Goal: Task Accomplishment & Management: Use online tool/utility

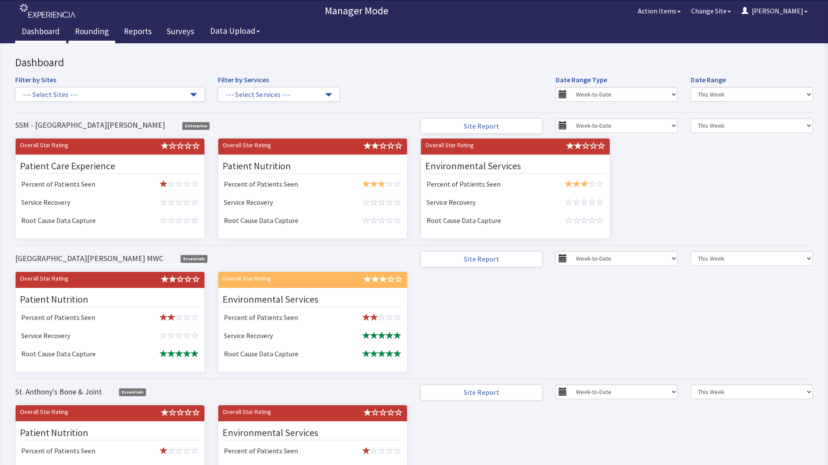
click at [82, 32] on link "Rounding" at bounding box center [91, 33] width 47 height 22
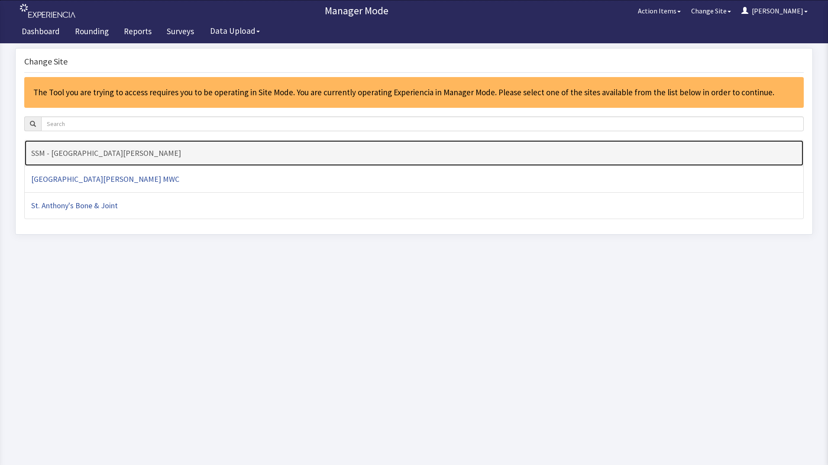
click at [116, 156] on h4 "SSM - [GEOGRAPHIC_DATA][PERSON_NAME]" at bounding box center [414, 153] width 766 height 9
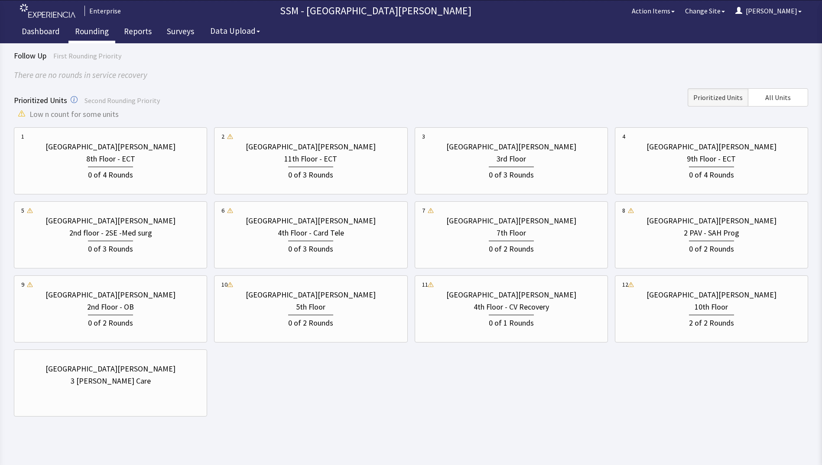
scroll to position [65, 0]
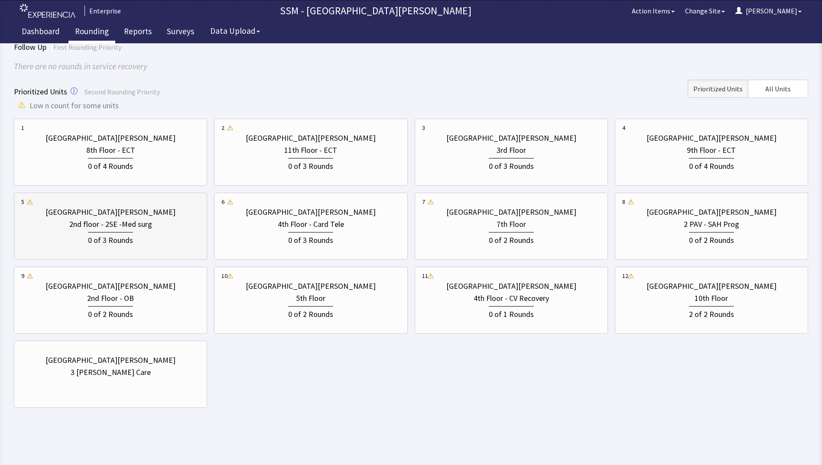
click at [120, 238] on div "0 of 3 Rounds" at bounding box center [110, 239] width 45 height 14
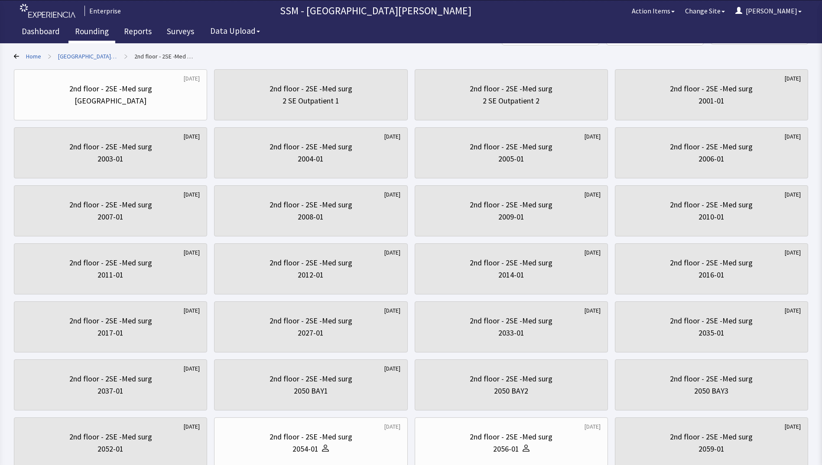
scroll to position [130, 0]
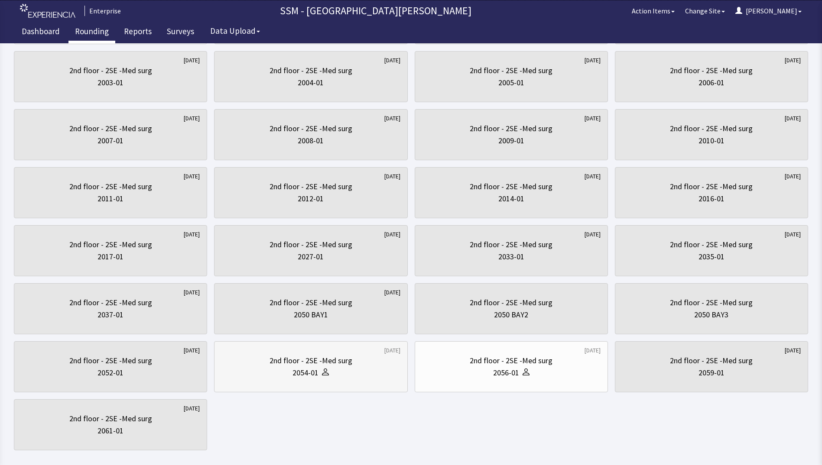
click at [379, 382] on div "2nd floor - 2SE -Med surg 2054-01" at bounding box center [310, 367] width 178 height 42
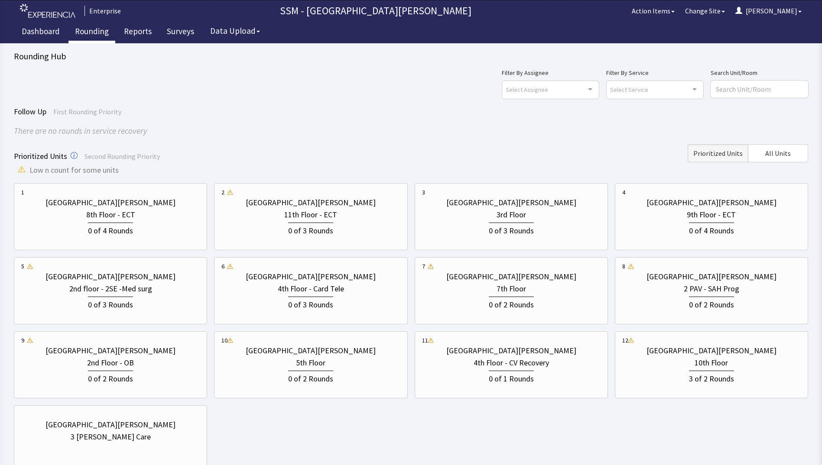
scroll to position [14, 0]
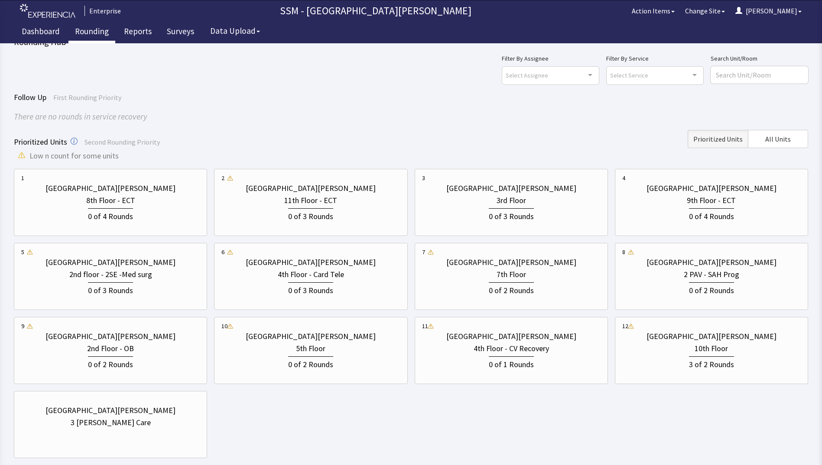
click at [513, 416] on div "1 St. Anthony Hospital 8th Floor - ECT 0 of 4 Rounds 2 St. Anthony Hospital 11t…" at bounding box center [411, 313] width 794 height 289
click at [668, 407] on div "1 St. Anthony Hospital 8th Floor - ECT 0 of 4 Rounds 2 St. Anthony Hospital 11t…" at bounding box center [411, 313] width 794 height 289
click at [405, 131] on div "Prioritized Units Second Rounding Priority Prioritized Units All Units" at bounding box center [411, 139] width 794 height 18
click at [717, 139] on span "Prioritized Units" at bounding box center [717, 139] width 49 height 10
click at [784, 139] on span "All Units" at bounding box center [778, 139] width 26 height 10
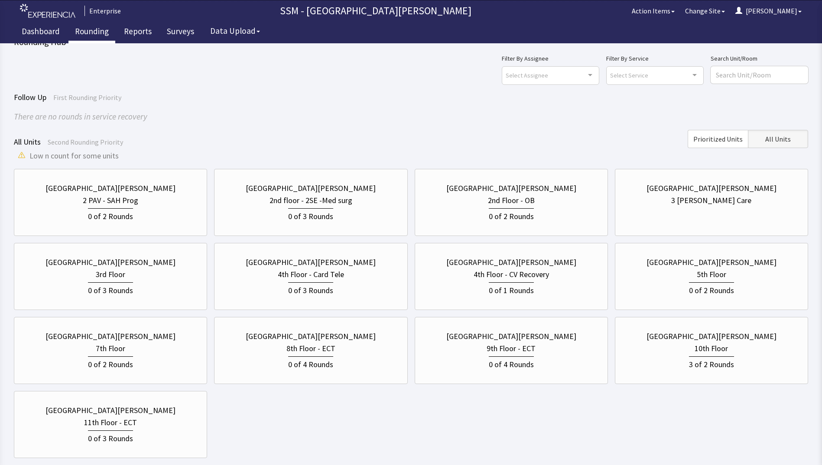
scroll to position [58, 0]
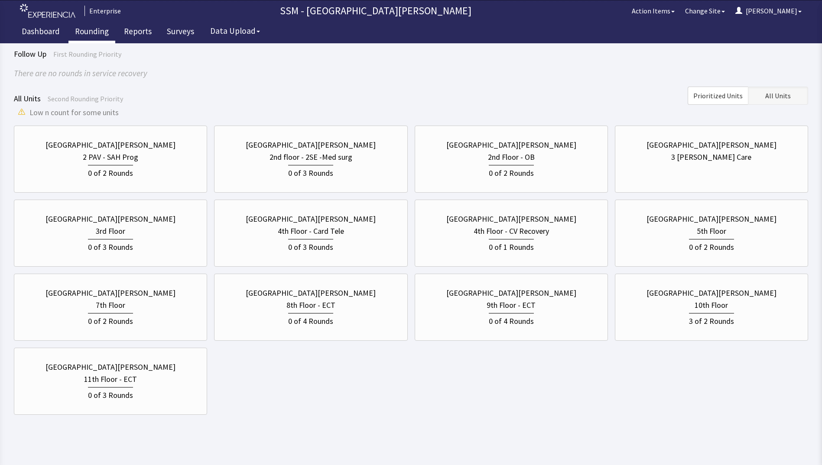
click at [770, 99] on span "All Units" at bounding box center [778, 96] width 26 height 10
click at [232, 85] on div "Follow Up First Rounding Priority There are no rounds in service recovery All U…" at bounding box center [411, 231] width 794 height 367
click at [300, 411] on div "St. Anthony Hospital 2 PAV - SAH Prog 0 of 2 Rounds St. Anthony Hospital 2nd fl…" at bounding box center [411, 270] width 794 height 289
click at [265, 394] on div "St. Anthony Hospital 2 PAV - SAH Prog 0 of 2 Rounds St. Anthony Hospital 2nd fl…" at bounding box center [411, 270] width 794 height 289
click at [344, 372] on div "St. Anthony Hospital 2 PAV - SAH Prog 0 of 2 Rounds St. Anthony Hospital 2nd fl…" at bounding box center [411, 270] width 794 height 289
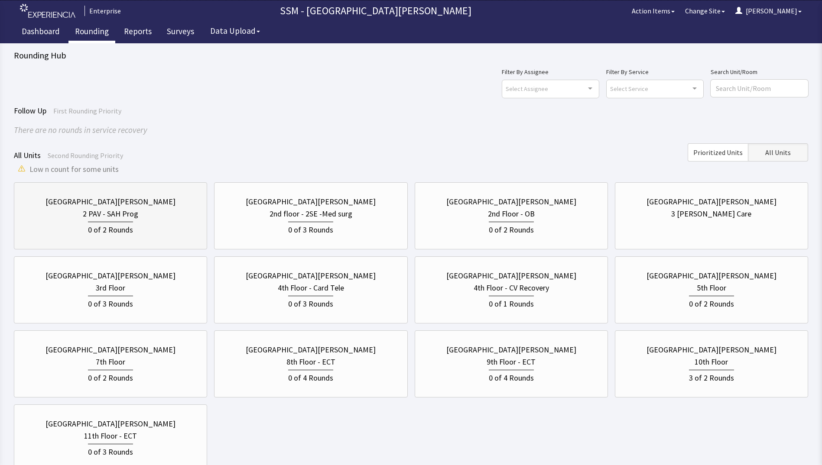
scroll to position [0, 0]
click at [772, 154] on span "All Units" at bounding box center [778, 153] width 26 height 10
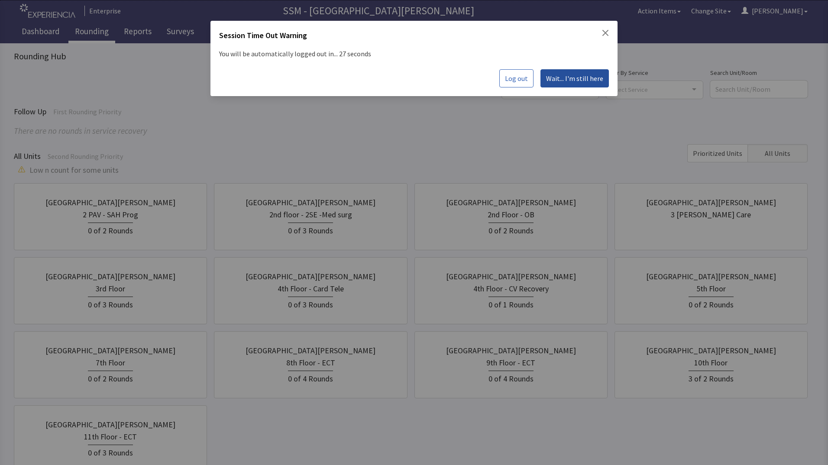
click at [572, 85] on button "Wait... I'm still here" at bounding box center [575, 78] width 68 height 18
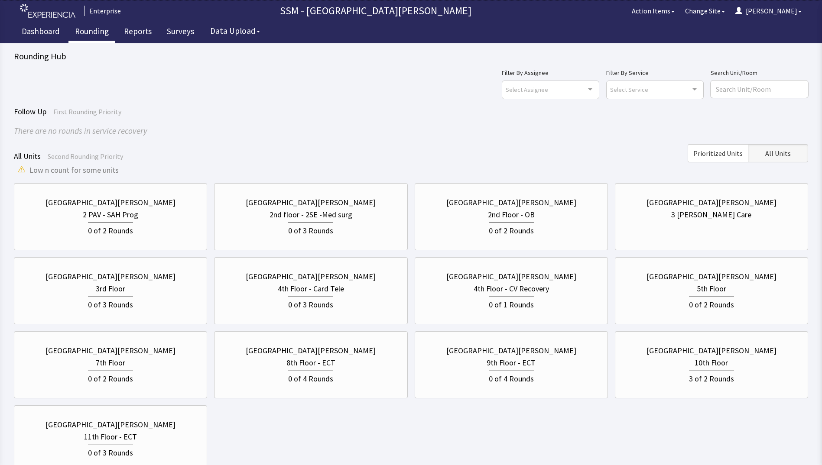
click at [545, 158] on div "All Units Second Rounding Priority Prioritized Units All Units" at bounding box center [411, 153] width 794 height 18
click at [347, 120] on div "Follow Up First Rounding Priority There are no rounds in service recovery" at bounding box center [411, 122] width 794 height 32
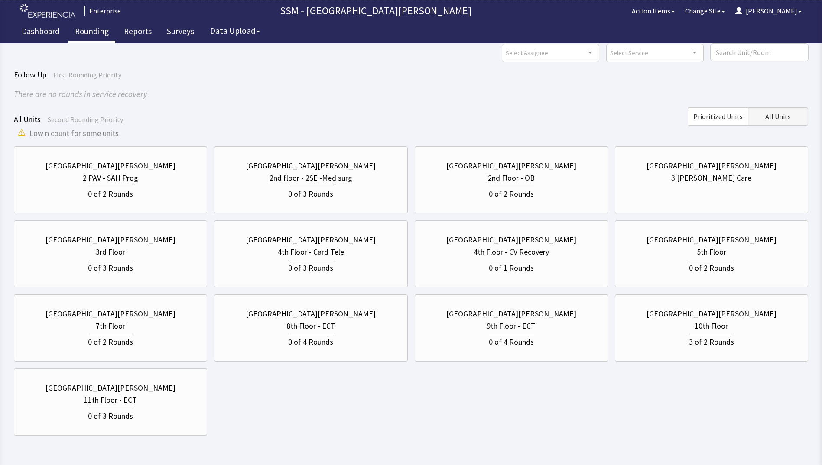
scroll to position [65, 0]
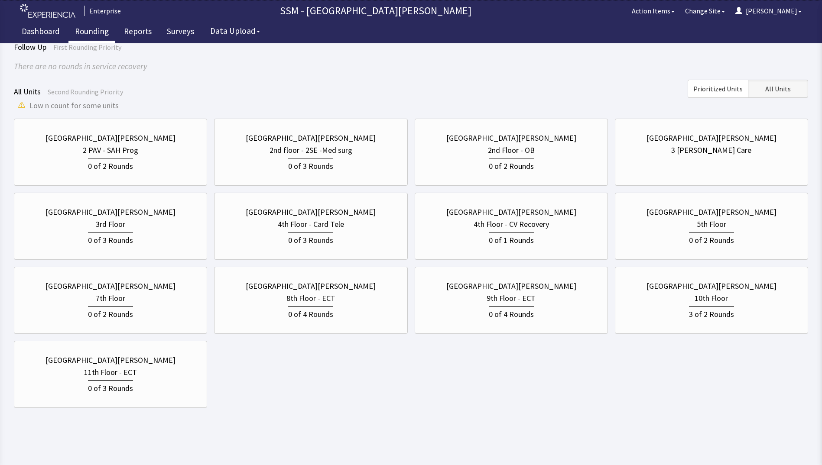
click at [304, 412] on body "Enterprise SSM - St. Anthony Hospital Action Items Change Site Dorothy Menu Men…" at bounding box center [411, 179] width 822 height 488
click at [361, 419] on body "Enterprise SSM - St. Anthony Hospital Action Items Change Site Dorothy Menu Men…" at bounding box center [411, 179] width 822 height 488
click at [322, 410] on body "Enterprise SSM - St. Anthony Hospital Action Items Change Site Dorothy Menu Men…" at bounding box center [411, 179] width 822 height 488
click at [295, 413] on body "Enterprise SSM - St. Anthony Hospital Action Items Change Site Dorothy Menu Men…" at bounding box center [411, 179] width 822 height 488
click at [276, 384] on div "St. Anthony Hospital 2 PAV - SAH Prog 0 of 2 Rounds St. Anthony Hospital 2nd fl…" at bounding box center [411, 263] width 794 height 289
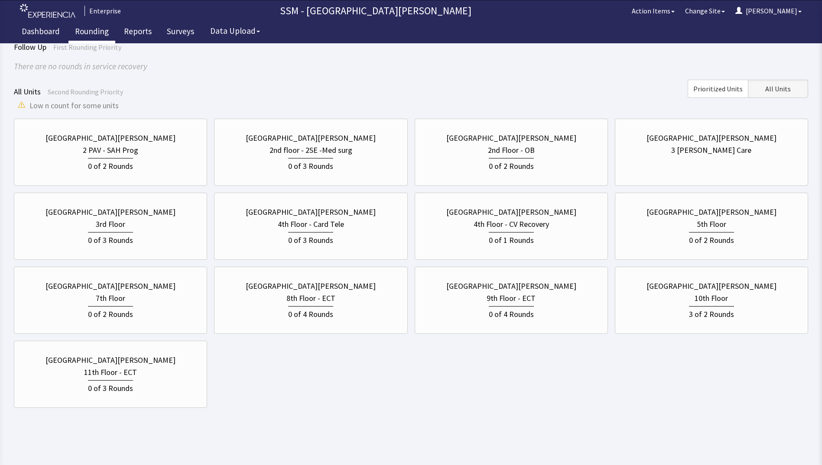
click at [301, 439] on html "Enterprise SSM - St. Anthony Hospital Action Items Change Site Dorothy Menu Men…" at bounding box center [411, 200] width 822 height 530
click at [376, 438] on html "Enterprise SSM - St. Anthony Hospital Action Items Change Site Dorothy Menu Men…" at bounding box center [411, 200] width 822 height 530
click at [409, 385] on div "St. Anthony Hospital 2 PAV - SAH Prog 0 of 2 Rounds St. Anthony Hospital 2nd fl…" at bounding box center [411, 263] width 794 height 289
click at [117, 235] on div "0 of 3 Rounds" at bounding box center [110, 239] width 45 height 14
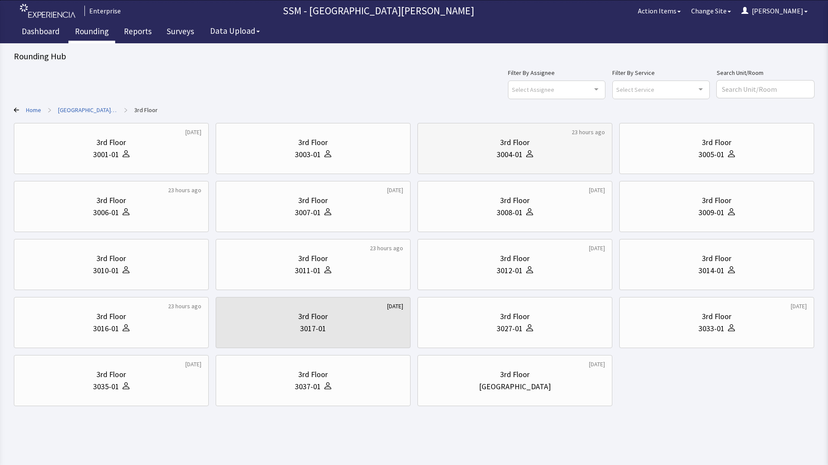
click at [546, 158] on div "3004-01" at bounding box center [515, 155] width 180 height 12
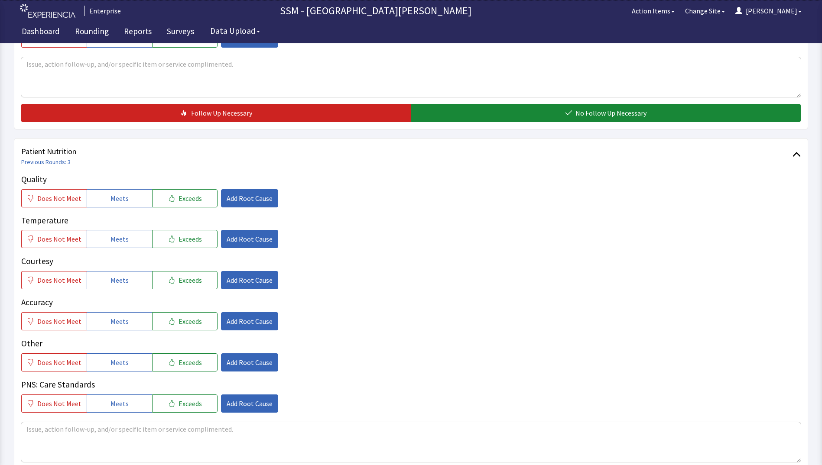
scroll to position [390, 0]
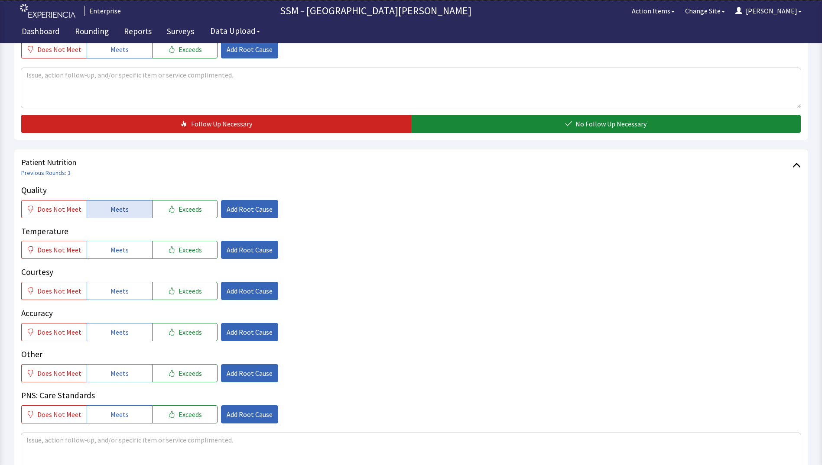
click at [110, 208] on span "Meets" at bounding box center [119, 209] width 18 height 10
click at [115, 252] on span "Meets" at bounding box center [119, 250] width 18 height 10
click at [118, 296] on span "Meets" at bounding box center [119, 291] width 18 height 10
click at [126, 340] on button "Meets" at bounding box center [119, 332] width 65 height 18
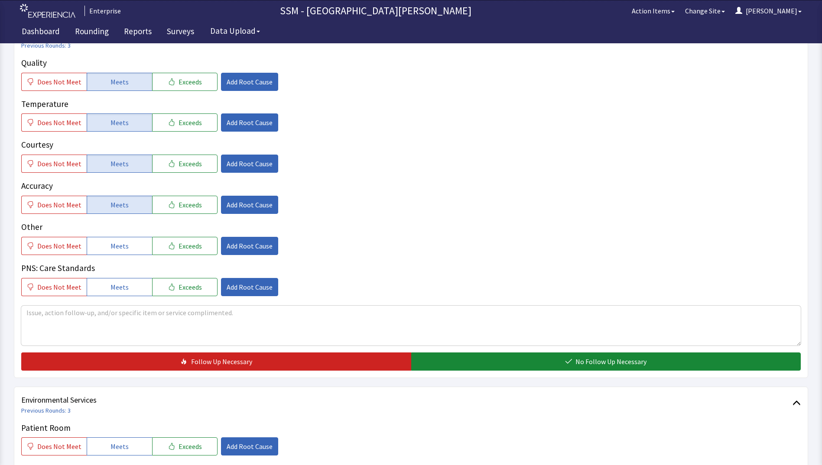
scroll to position [650, 0]
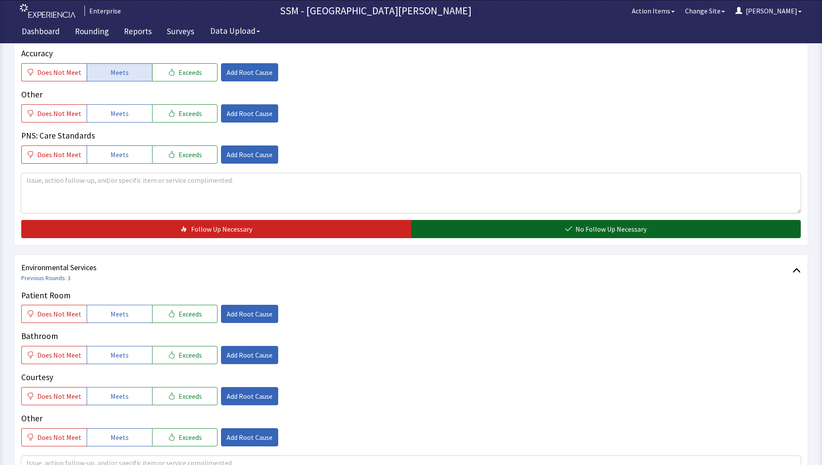
click at [459, 231] on button "No Follow Up Necessary" at bounding box center [606, 229] width 390 height 18
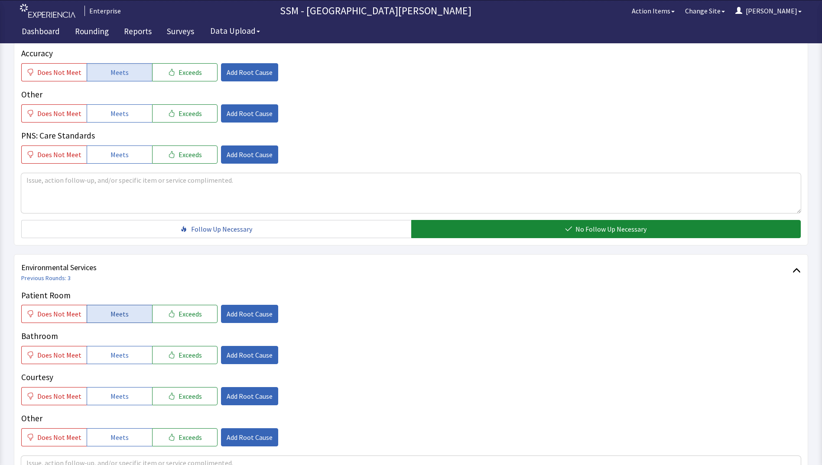
click at [127, 311] on button "Meets" at bounding box center [119, 314] width 65 height 18
click at [122, 359] on span "Meets" at bounding box center [119, 355] width 18 height 10
click at [126, 395] on button "Meets" at bounding box center [119, 396] width 65 height 18
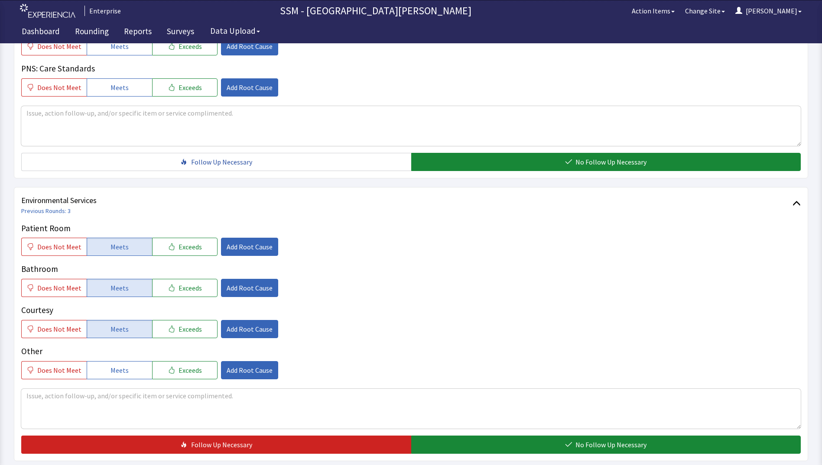
scroll to position [797, 0]
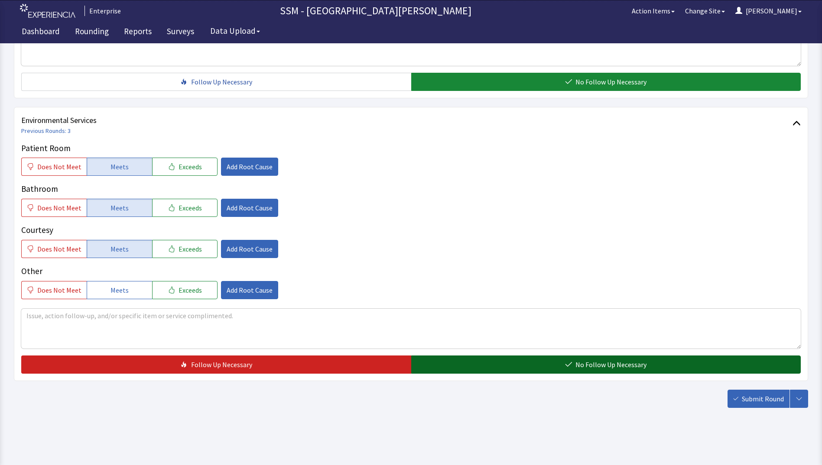
click at [509, 366] on button "No Follow Up Necessary" at bounding box center [606, 365] width 390 height 18
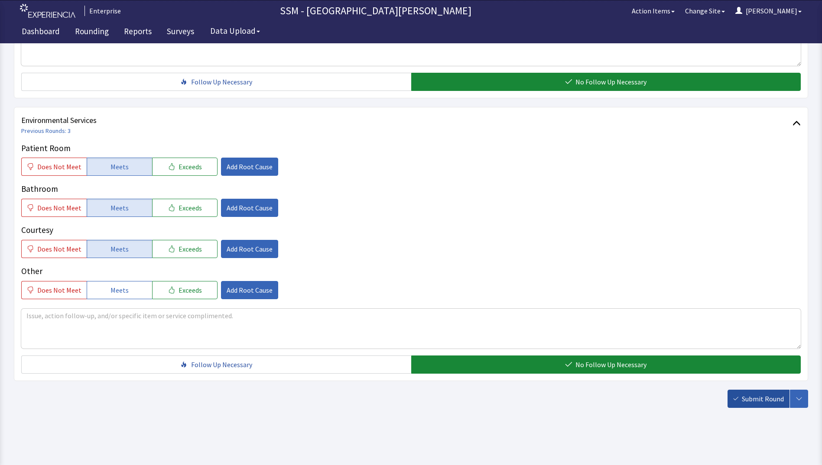
click at [746, 400] on span "Submit Round" at bounding box center [763, 399] width 42 height 10
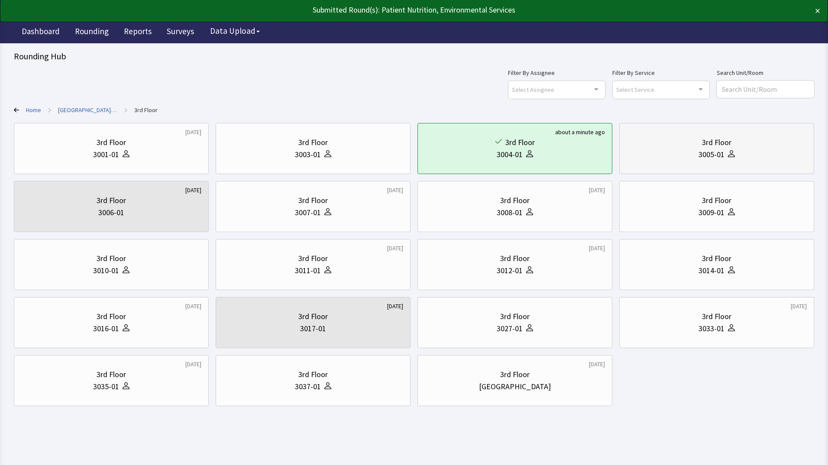
click at [765, 160] on div "3005-01" at bounding box center [717, 155] width 180 height 12
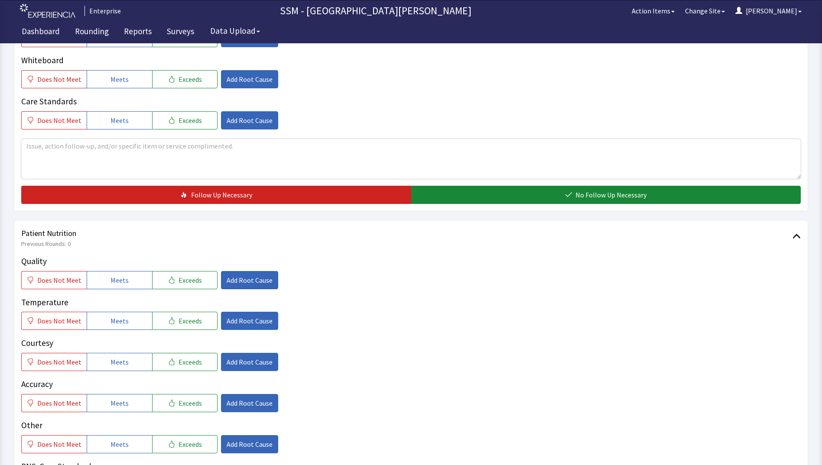
scroll to position [433, 0]
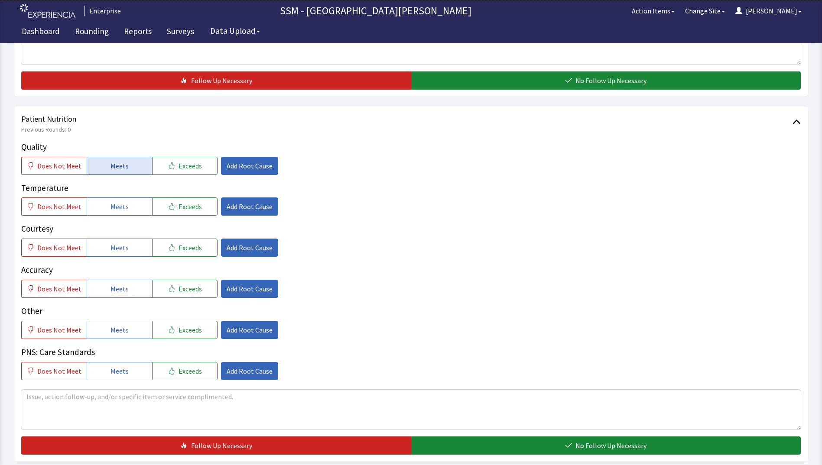
click at [124, 166] on span "Meets" at bounding box center [119, 166] width 18 height 10
click at [123, 209] on span "Meets" at bounding box center [119, 206] width 18 height 10
click at [130, 261] on div "Quality Does Not Meet Meets Exceeds Add Root Cause Temperature Does Not Meet Me…" at bounding box center [410, 261] width 779 height 240
click at [130, 250] on button "Meets" at bounding box center [119, 248] width 65 height 18
click at [123, 295] on button "Meets" at bounding box center [119, 289] width 65 height 18
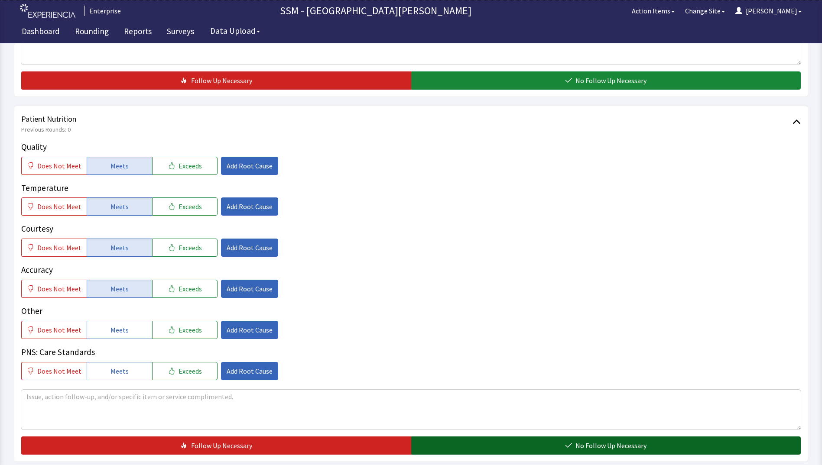
click at [520, 444] on button "No Follow Up Necessary" at bounding box center [606, 446] width 390 height 18
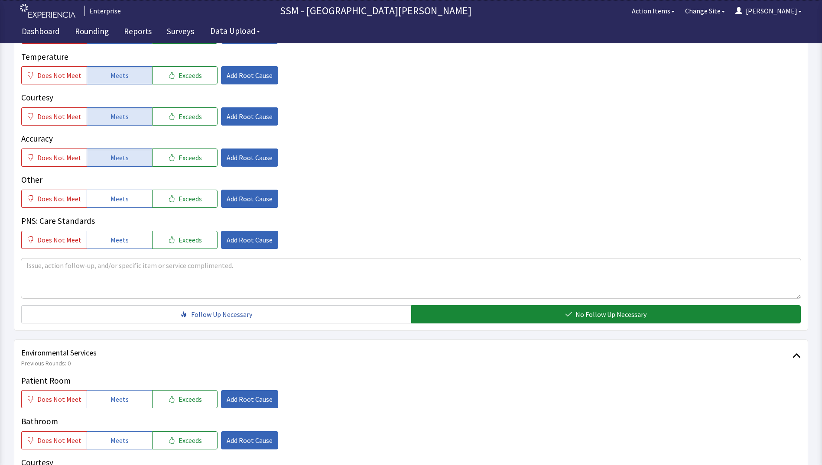
scroll to position [736, 0]
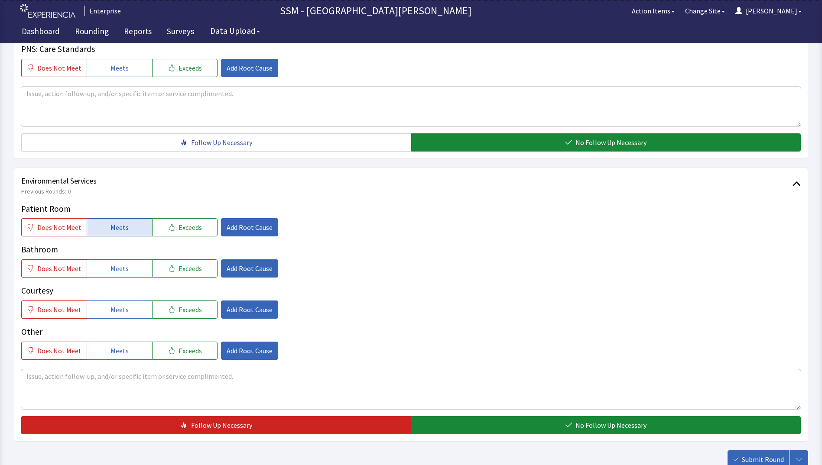
click at [125, 225] on button "Meets" at bounding box center [119, 227] width 65 height 18
click at [125, 277] on button "Meets" at bounding box center [119, 268] width 65 height 18
click at [124, 313] on span "Meets" at bounding box center [119, 310] width 18 height 10
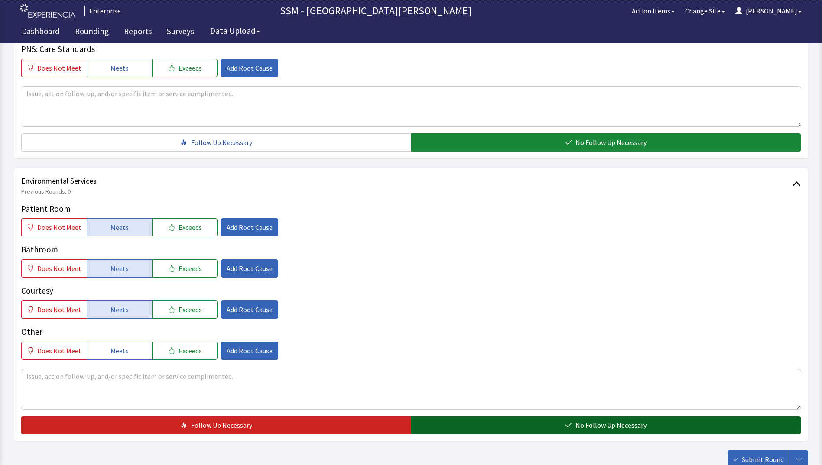
click at [523, 424] on button "No Follow Up Necessary" at bounding box center [606, 425] width 390 height 18
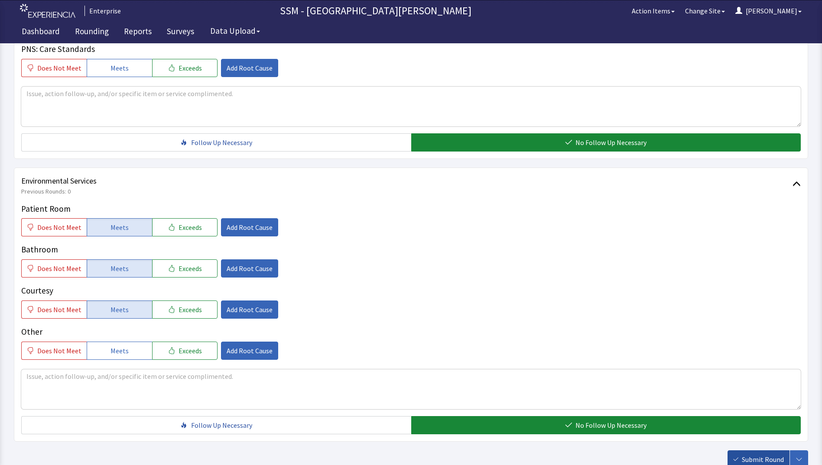
click at [785, 454] on button "Submit Round" at bounding box center [758, 460] width 62 height 18
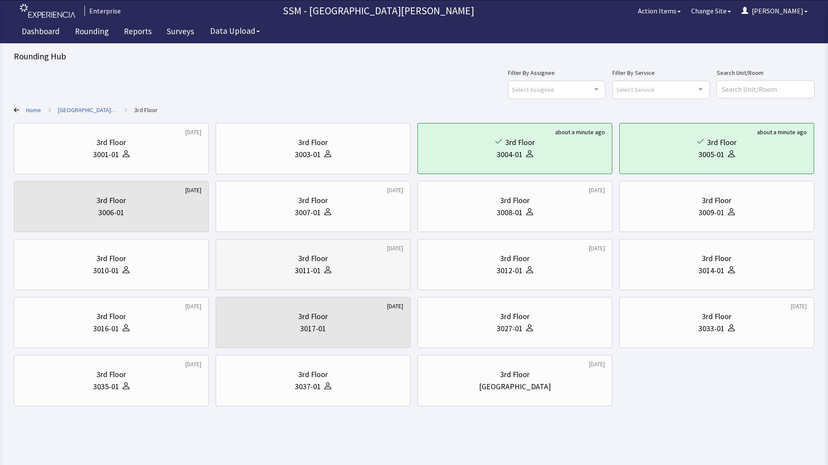
click at [282, 277] on div "3rd Floor 3011-01" at bounding box center [313, 265] width 180 height 42
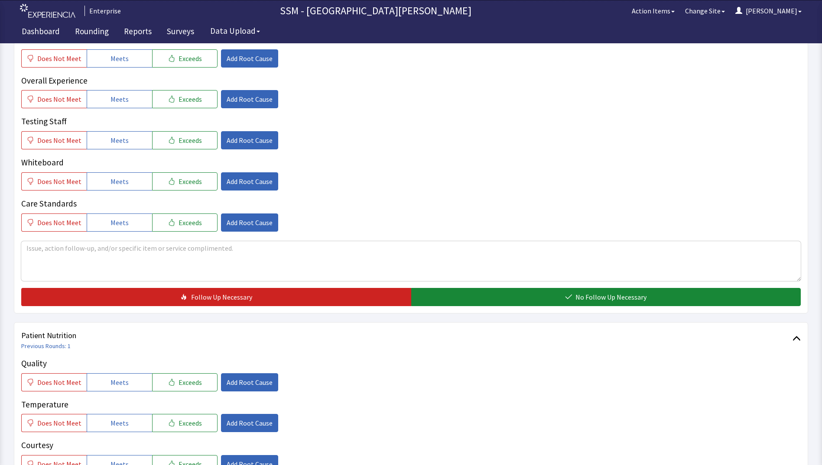
scroll to position [390, 0]
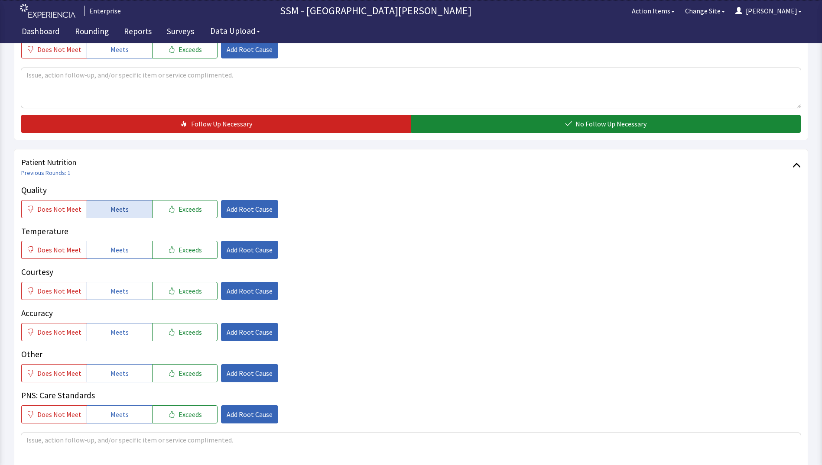
drag, startPoint x: 118, startPoint y: 208, endPoint x: 119, endPoint y: 243, distance: 35.5
click at [118, 208] on span "Meets" at bounding box center [119, 209] width 18 height 10
click at [119, 248] on span "Meets" at bounding box center [119, 250] width 18 height 10
click at [125, 292] on button "Meets" at bounding box center [119, 291] width 65 height 18
click at [129, 327] on button "Meets" at bounding box center [119, 332] width 65 height 18
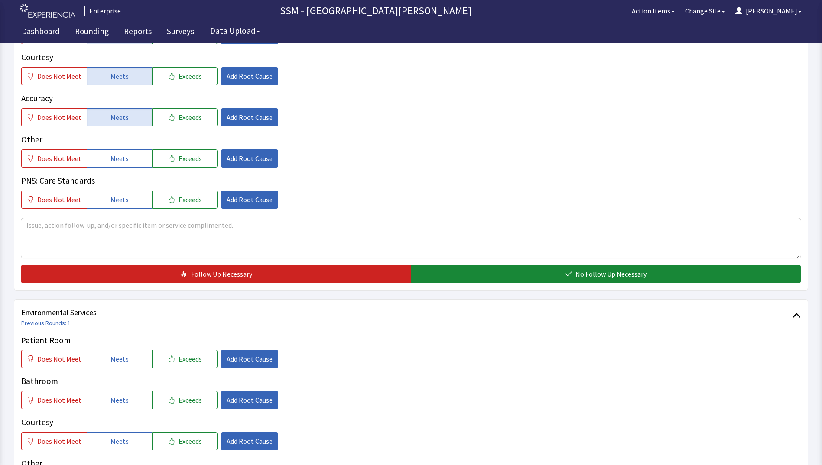
scroll to position [693, 0]
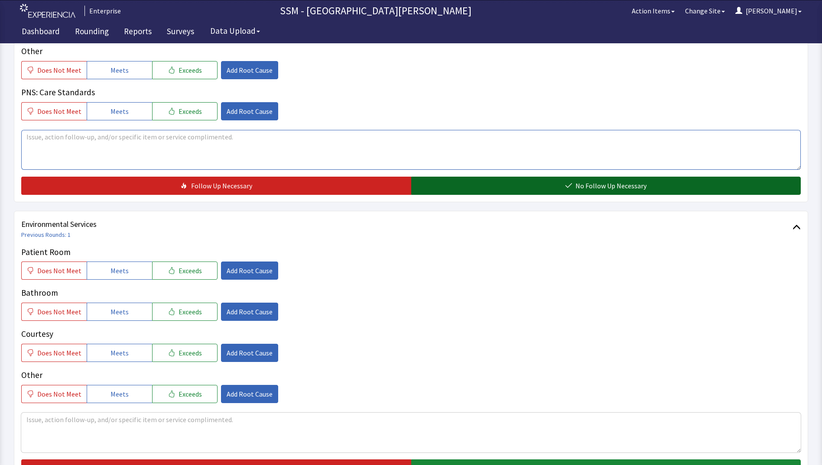
drag, startPoint x: 513, startPoint y: 167, endPoint x: 516, endPoint y: 179, distance: 12.6
click at [513, 167] on textarea at bounding box center [410, 150] width 779 height 40
click at [516, 181] on button "No Follow Up Necessary" at bounding box center [606, 186] width 390 height 18
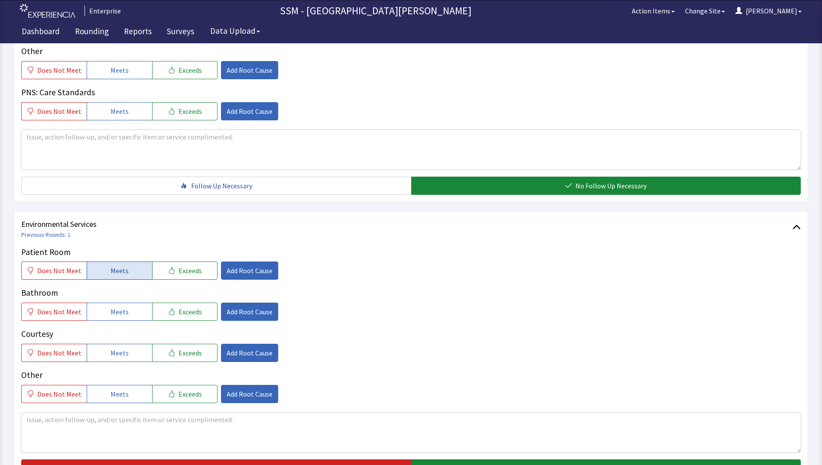
drag, startPoint x: 114, startPoint y: 270, endPoint x: 120, endPoint y: 295, distance: 25.7
click at [114, 270] on span "Meets" at bounding box center [119, 271] width 18 height 10
drag, startPoint x: 123, startPoint y: 311, endPoint x: 126, endPoint y: 334, distance: 22.7
click at [123, 315] on span "Meets" at bounding box center [119, 312] width 18 height 10
click at [123, 347] on button "Meets" at bounding box center [119, 353] width 65 height 18
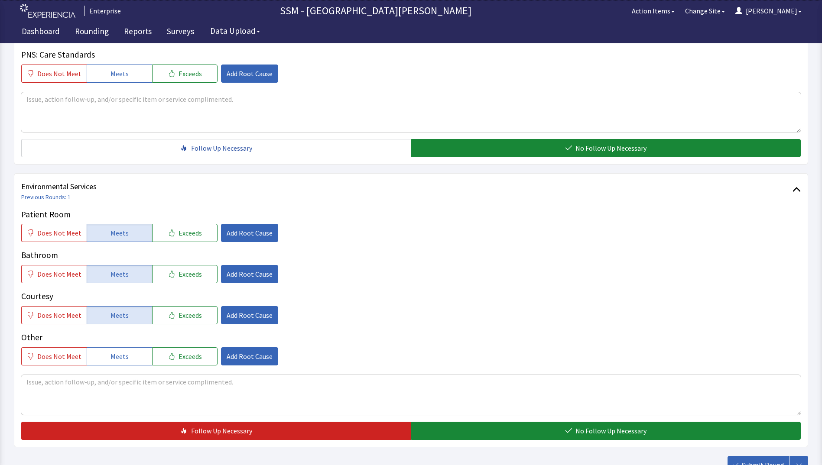
scroll to position [797, 0]
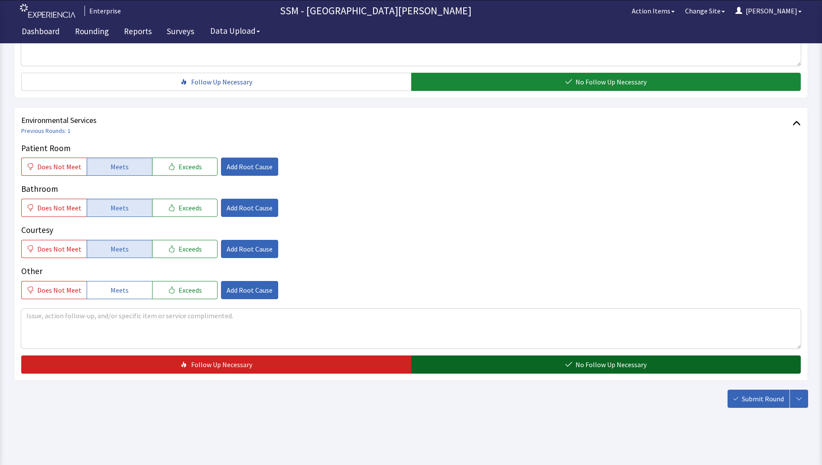
click at [514, 364] on button "No Follow Up Necessary" at bounding box center [606, 365] width 390 height 18
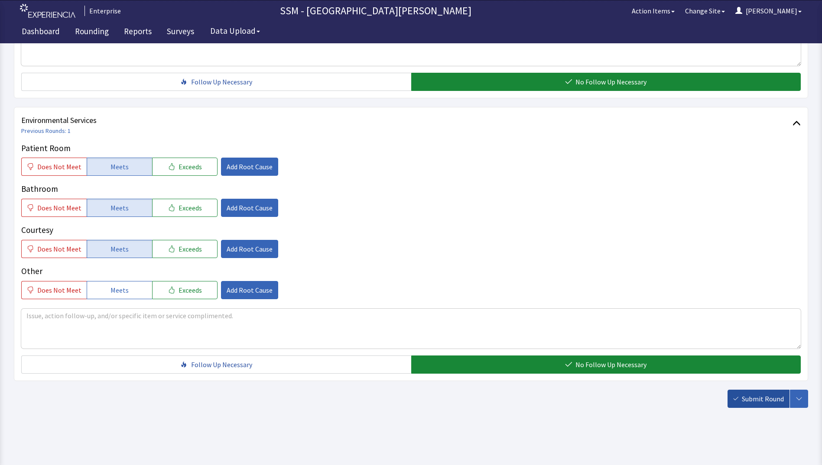
click at [755, 399] on span "Submit Round" at bounding box center [763, 399] width 42 height 10
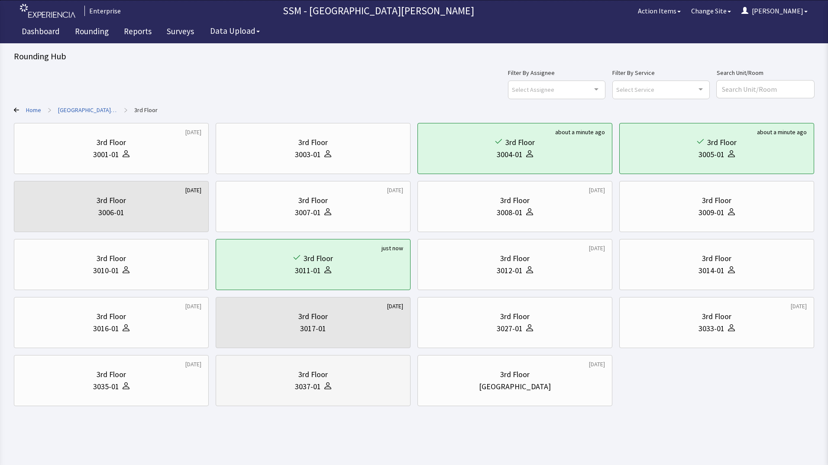
click at [329, 387] on icon at bounding box center [327, 387] width 7 height 3
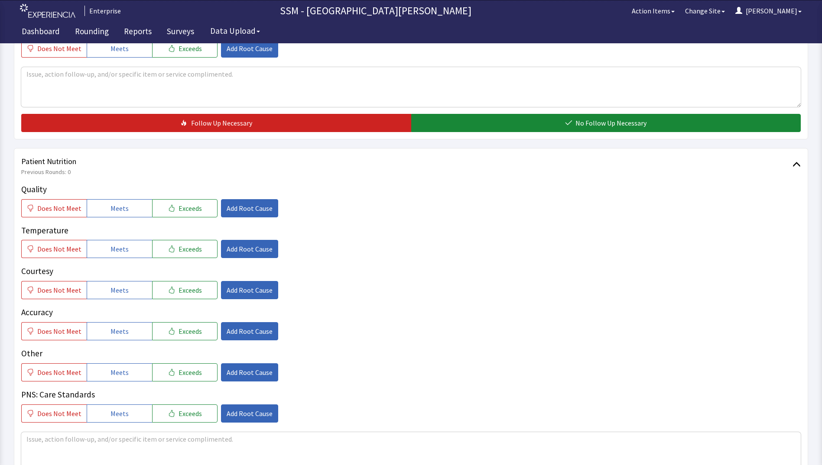
scroll to position [476, 0]
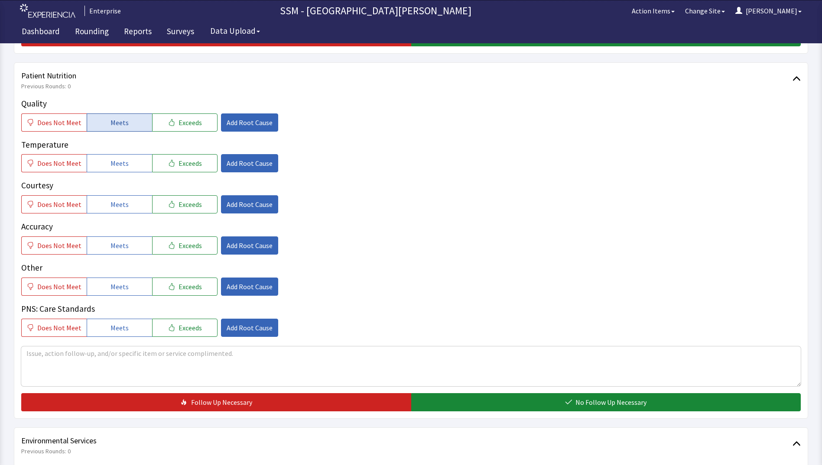
click at [107, 126] on button "Meets" at bounding box center [119, 122] width 65 height 18
click at [123, 169] on button "Meets" at bounding box center [119, 163] width 65 height 18
click at [119, 208] on span "Meets" at bounding box center [119, 204] width 18 height 10
click at [119, 249] on span "Meets" at bounding box center [119, 245] width 18 height 10
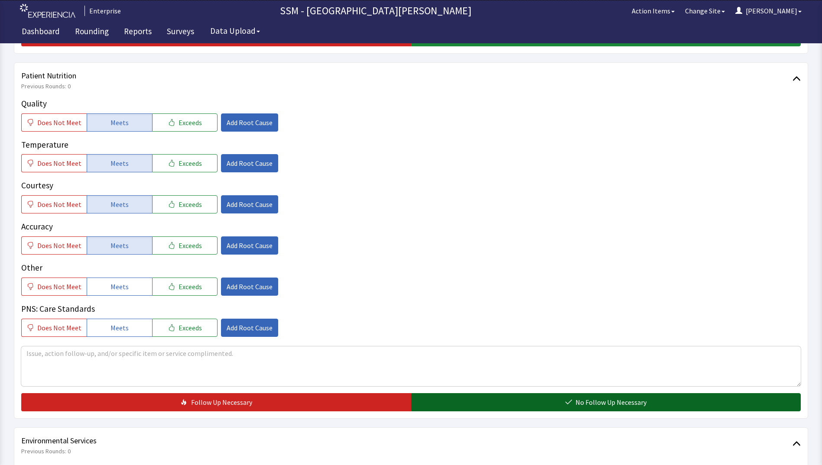
click at [542, 402] on button "No Follow Up Necessary" at bounding box center [606, 402] width 390 height 18
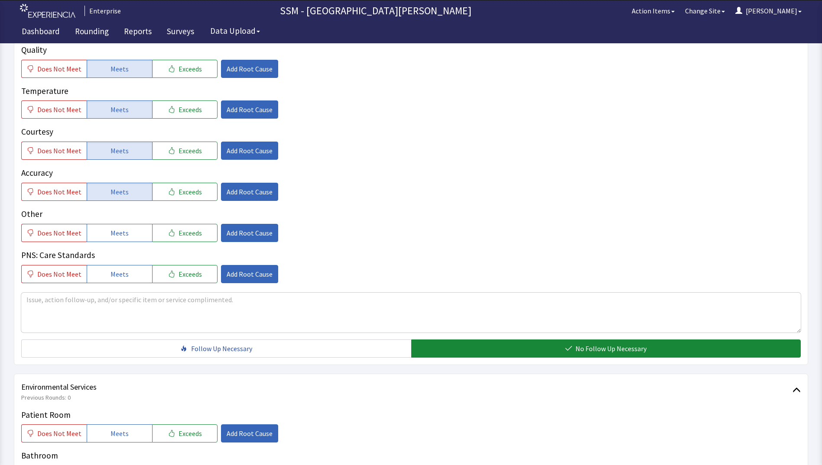
scroll to position [736, 0]
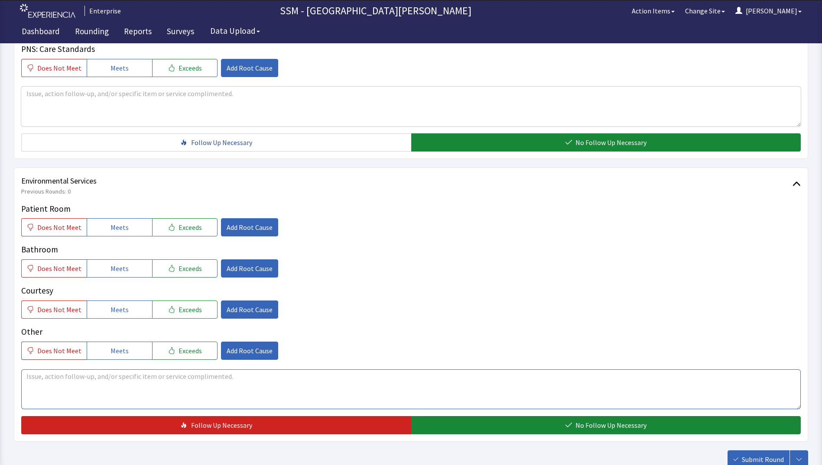
click at [186, 397] on textarea at bounding box center [410, 390] width 779 height 40
click at [114, 376] on textarea "patient havent seen the House keeping" at bounding box center [410, 390] width 779 height 40
click at [115, 375] on textarea "patient havent seen the House keeping" at bounding box center [410, 390] width 779 height 40
click at [116, 376] on textarea "patient havent seen the House keeping" at bounding box center [410, 390] width 779 height 40
click at [146, 381] on textarea "patient haven't seen the Housekeeping" at bounding box center [410, 390] width 779 height 40
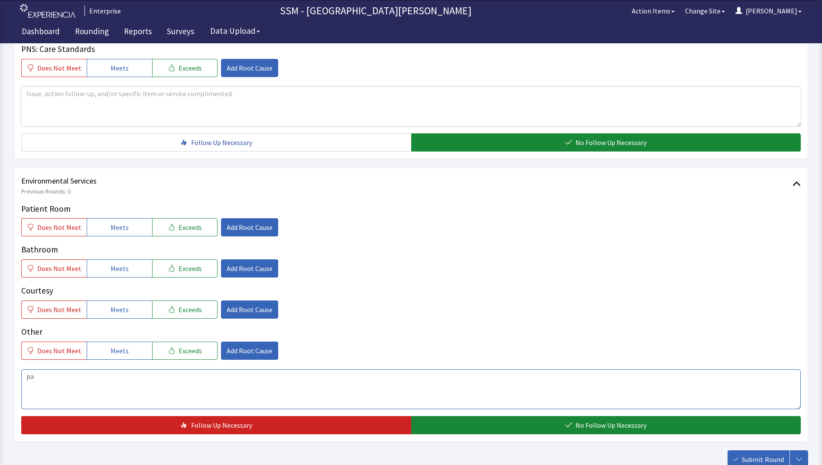
type textarea "p"
drag, startPoint x: 124, startPoint y: 227, endPoint x: 123, endPoint y: 241, distance: 13.9
click at [123, 228] on span "Meets" at bounding box center [119, 227] width 18 height 10
click at [122, 277] on button "Meets" at bounding box center [119, 268] width 65 height 18
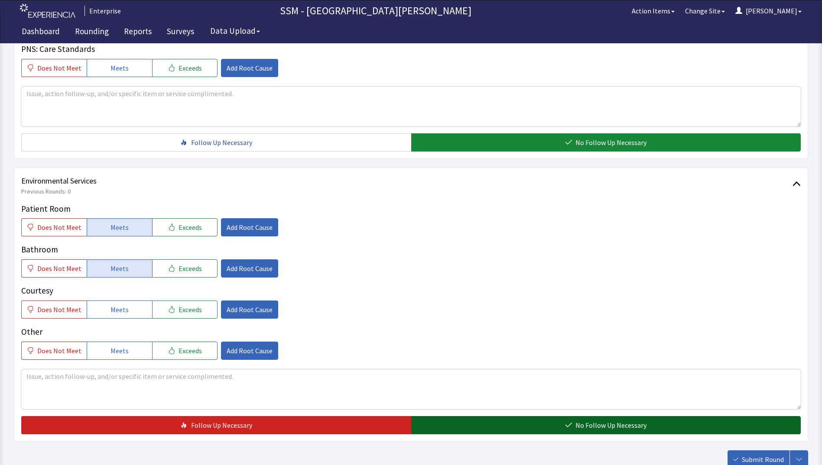
click at [457, 427] on button "No Follow Up Necessary" at bounding box center [606, 425] width 390 height 18
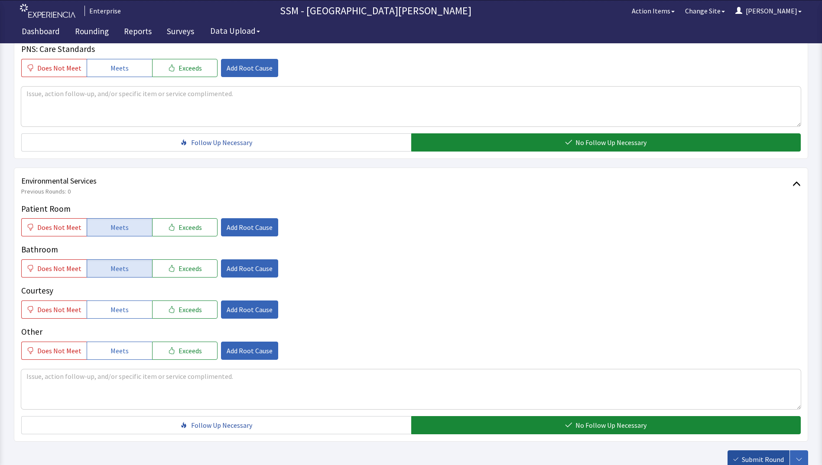
click at [731, 457] on button "Submit Round" at bounding box center [758, 460] width 62 height 18
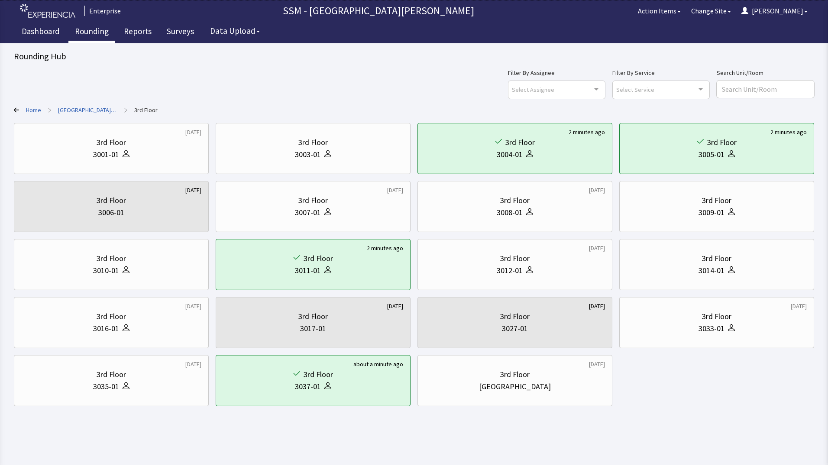
click at [91, 28] on link "Rounding" at bounding box center [91, 33] width 47 height 22
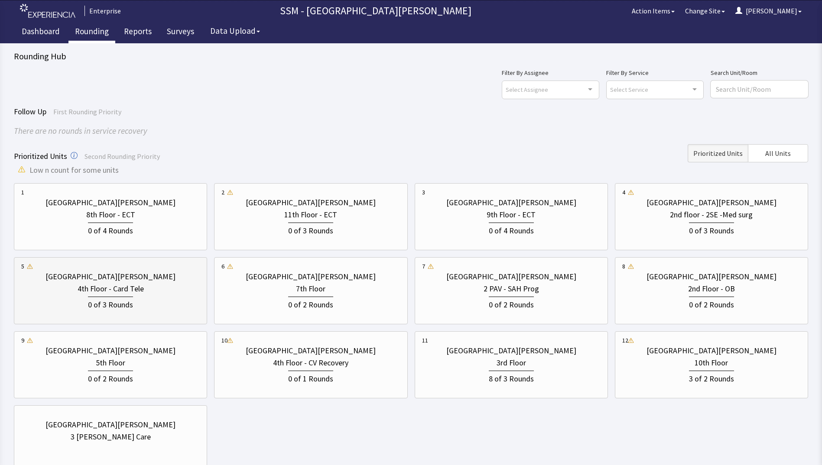
click at [157, 303] on div "0 of 3 Rounds" at bounding box center [110, 303] width 178 height 16
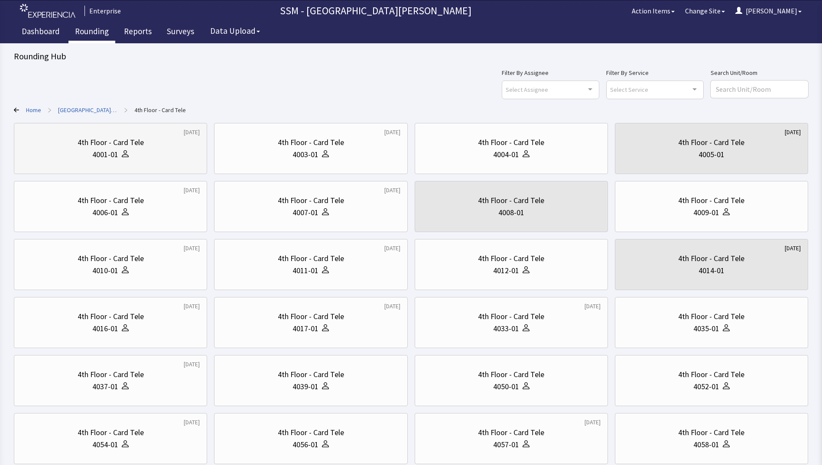
click at [102, 144] on div "4th Floor - Card Tele" at bounding box center [111, 142] width 66 height 12
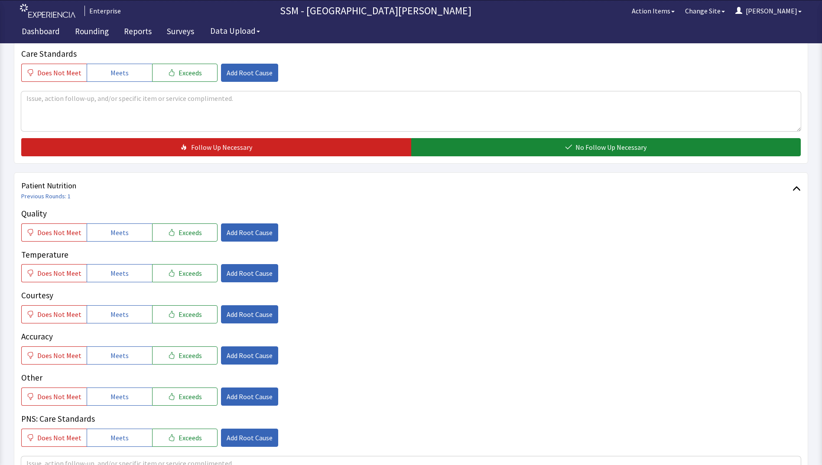
scroll to position [433, 0]
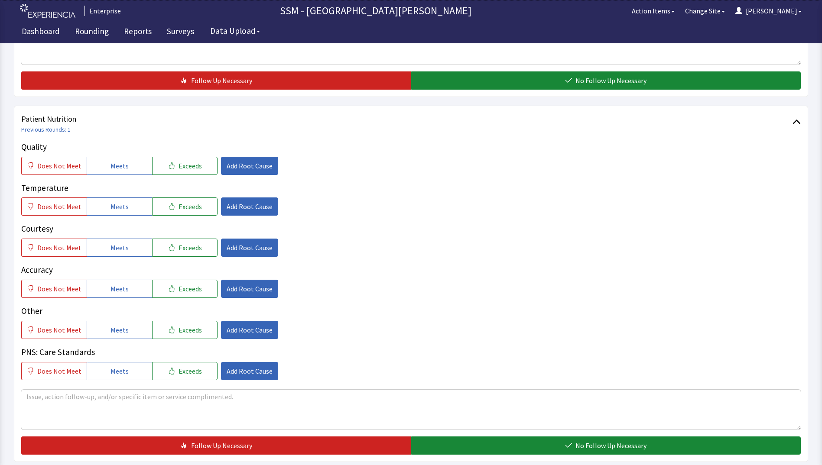
click at [109, 175] on div "Quality Does Not Meet Meets Exceeds Add Root Cause Temperature Does Not Meet Me…" at bounding box center [410, 261] width 779 height 240
drag, startPoint x: 117, startPoint y: 207, endPoint x: 125, endPoint y: 249, distance: 43.2
click at [117, 207] on span "Meets" at bounding box center [119, 206] width 18 height 10
click at [125, 256] on button "Meets" at bounding box center [119, 248] width 65 height 18
click at [126, 171] on button "Meets" at bounding box center [119, 166] width 65 height 18
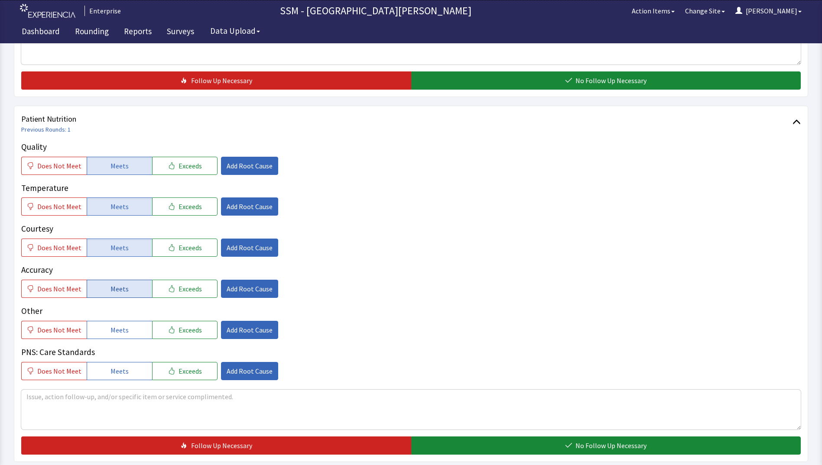
click at [132, 289] on button "Meets" at bounding box center [119, 289] width 65 height 18
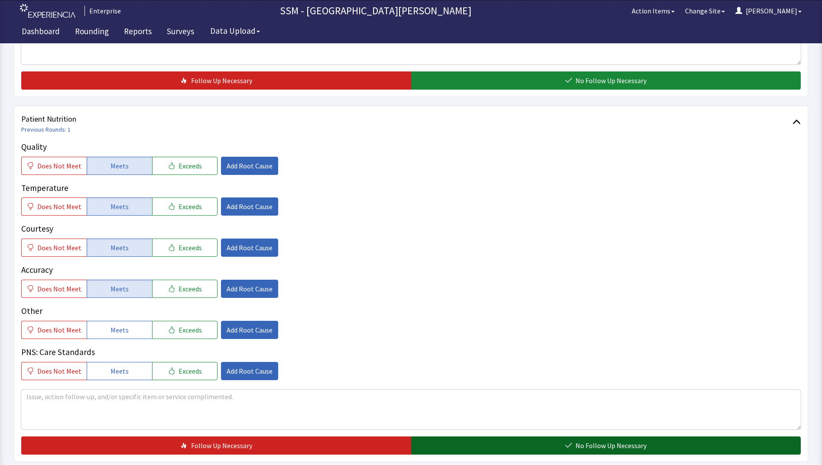
click at [454, 445] on button "No Follow Up Necessary" at bounding box center [606, 446] width 390 height 18
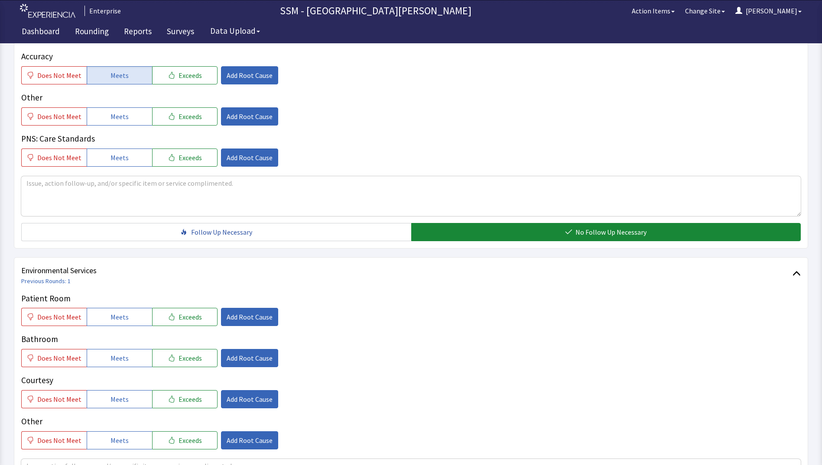
scroll to position [736, 0]
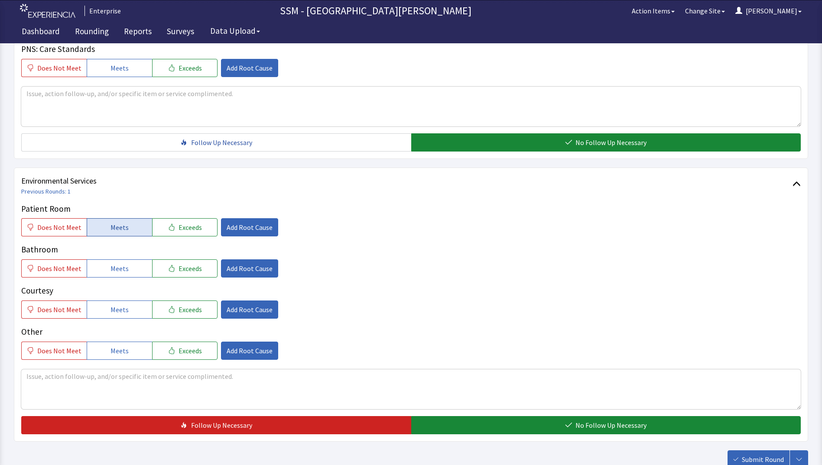
click at [105, 227] on button "Meets" at bounding box center [119, 227] width 65 height 18
click at [112, 259] on button "Meets" at bounding box center [119, 268] width 65 height 18
click at [114, 305] on span "Meets" at bounding box center [119, 310] width 18 height 10
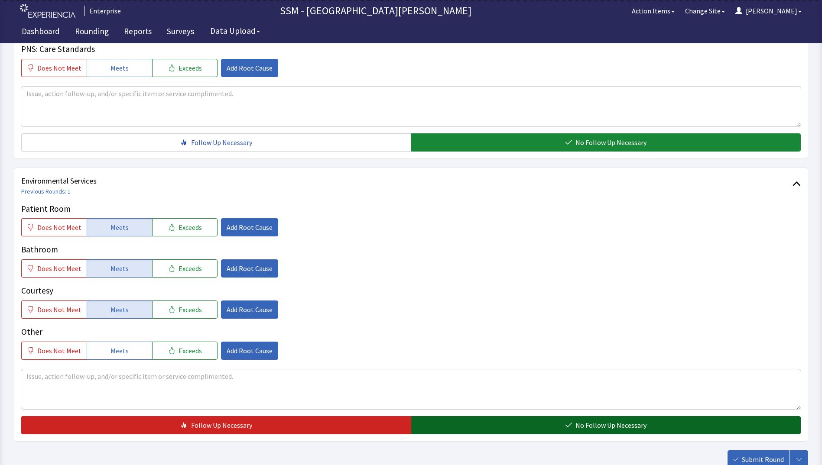
click at [501, 427] on button "No Follow Up Necessary" at bounding box center [606, 425] width 390 height 18
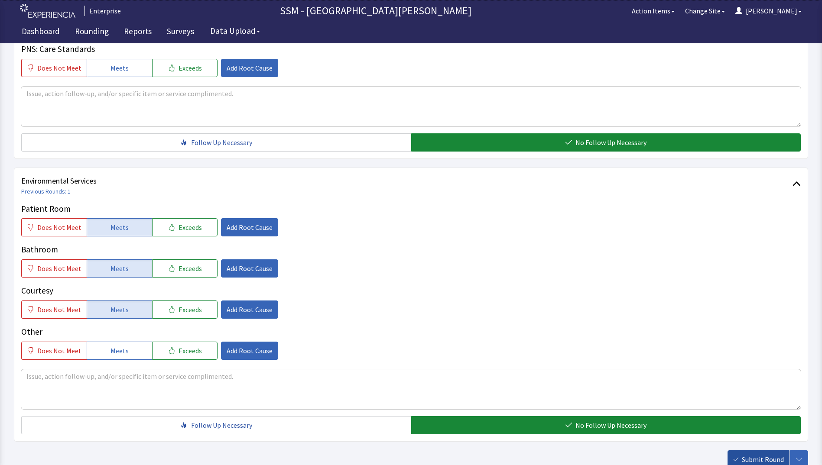
click at [765, 460] on span "Submit Round" at bounding box center [763, 459] width 42 height 10
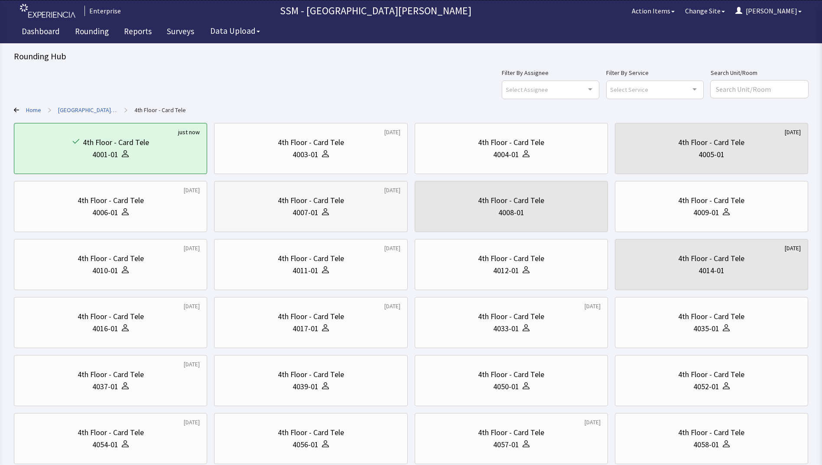
click at [271, 219] on div "4th Floor - Card Tele 4007-01" at bounding box center [310, 207] width 178 height 42
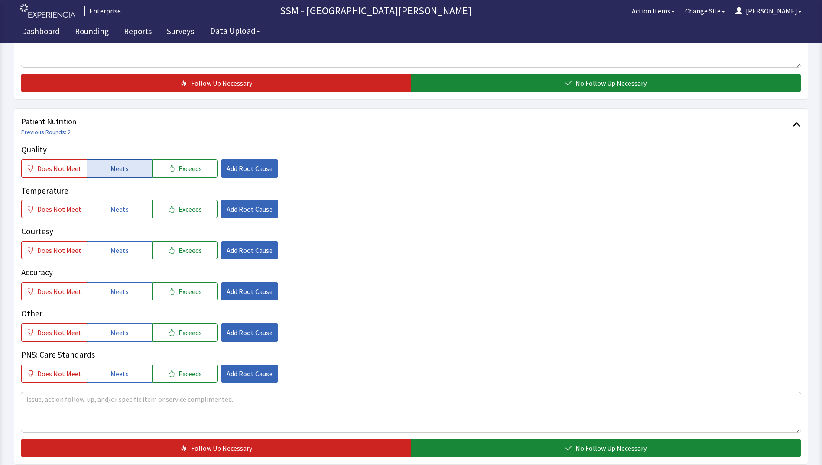
scroll to position [390, 0]
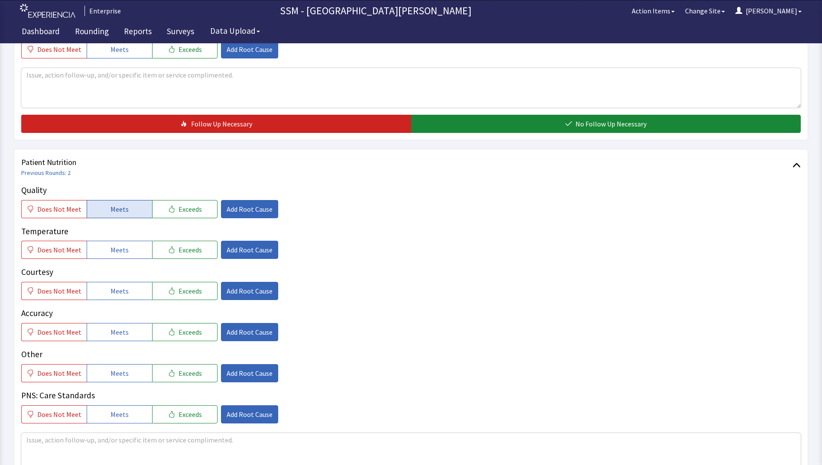
click at [113, 201] on button "Meets" at bounding box center [119, 209] width 65 height 18
click at [117, 246] on span "Meets" at bounding box center [119, 250] width 18 height 10
click at [123, 298] on button "Meets" at bounding box center [119, 291] width 65 height 18
click at [133, 334] on button "Meets" at bounding box center [119, 332] width 65 height 18
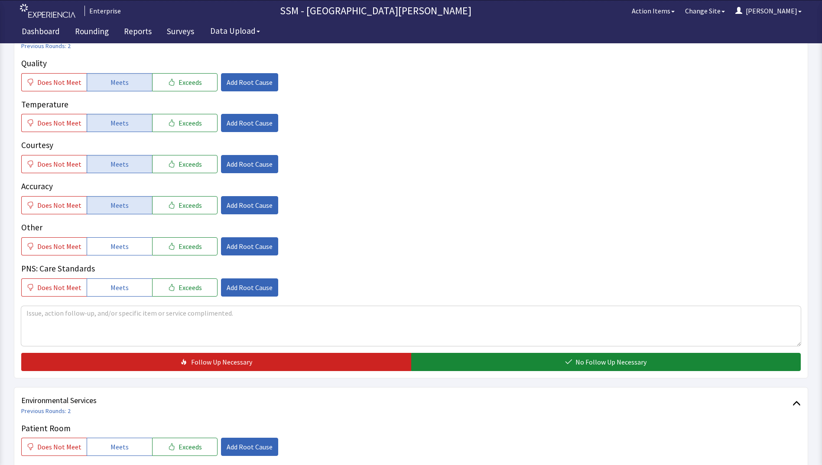
scroll to position [606, 0]
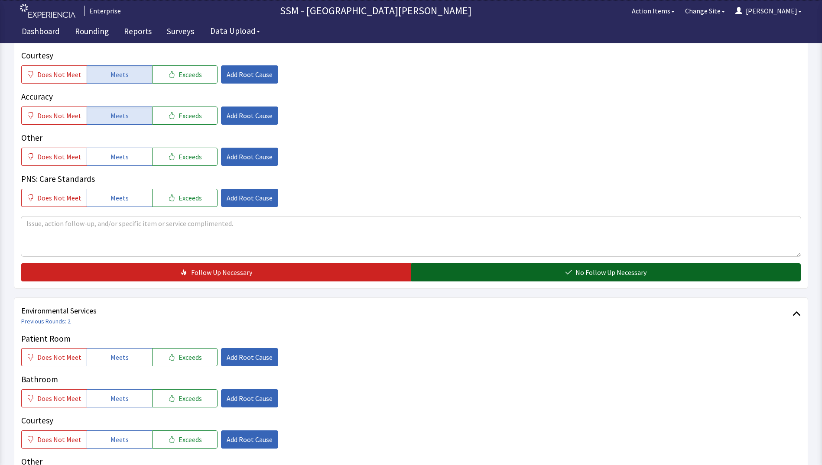
click at [468, 273] on button "No Follow Up Necessary" at bounding box center [606, 272] width 390 height 18
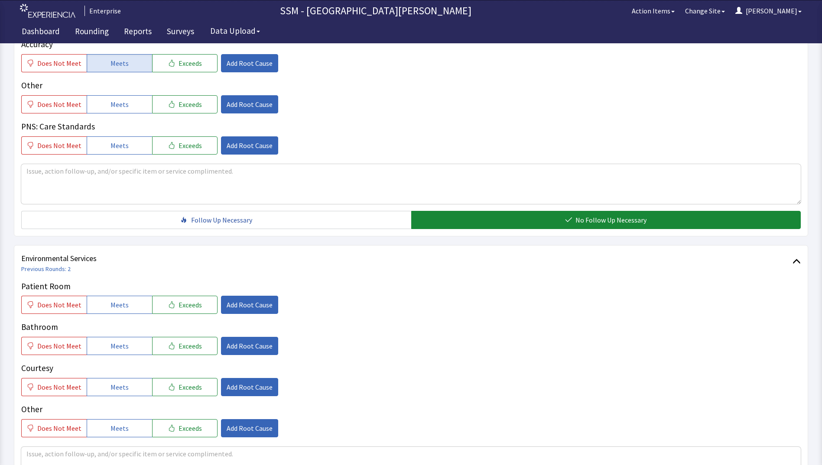
scroll to position [736, 0]
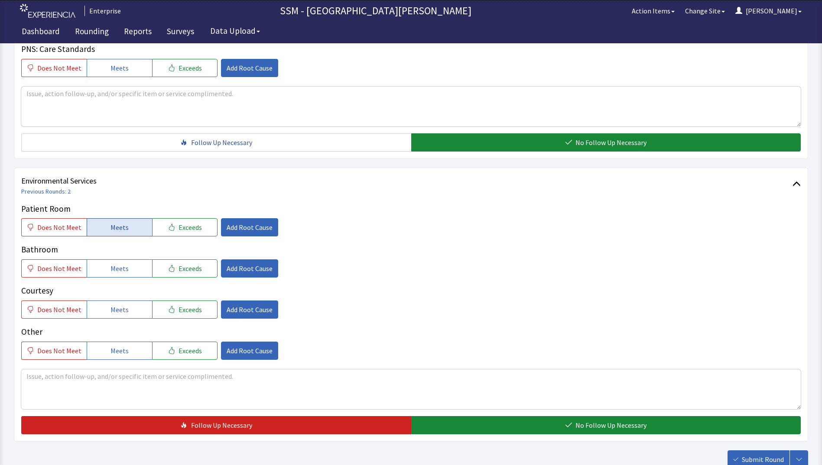
click at [115, 226] on span "Meets" at bounding box center [119, 227] width 18 height 10
click at [107, 276] on button "Meets" at bounding box center [119, 268] width 65 height 18
drag, startPoint x: 115, startPoint y: 308, endPoint x: 399, endPoint y: 379, distance: 292.9
click at [115, 308] on span "Meets" at bounding box center [119, 310] width 18 height 10
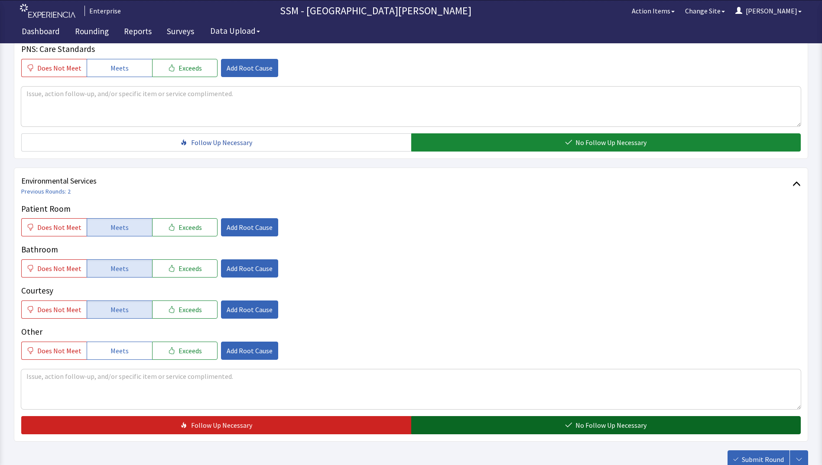
click at [501, 425] on button "No Follow Up Necessary" at bounding box center [606, 425] width 390 height 18
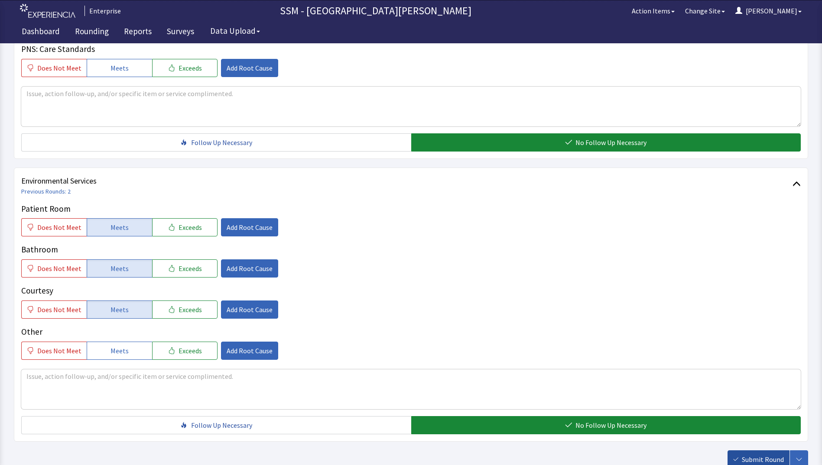
click at [770, 460] on span "Submit Round" at bounding box center [763, 459] width 42 height 10
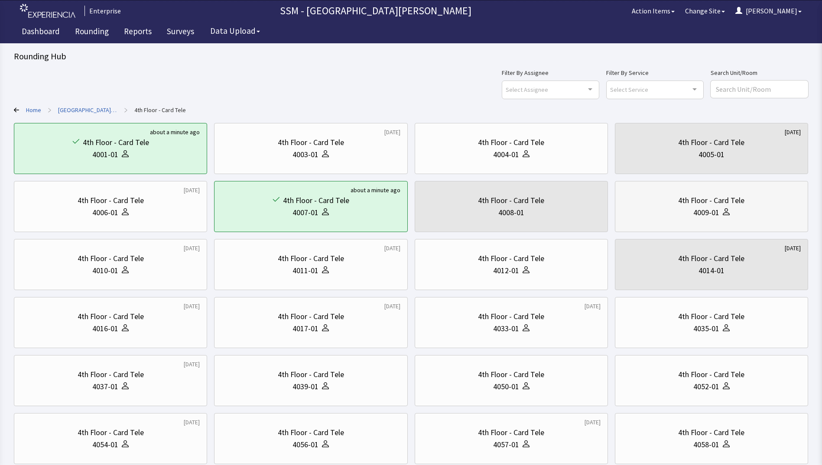
click at [710, 220] on div "4th Floor - Card Tele 4009-01" at bounding box center [711, 207] width 178 height 42
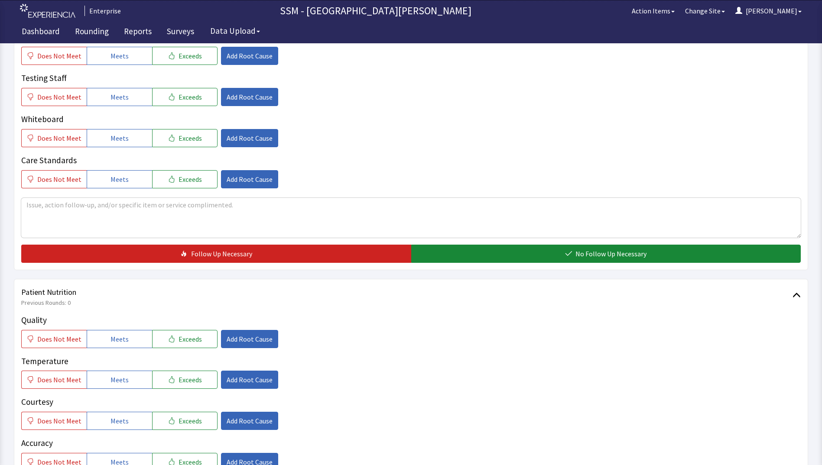
scroll to position [433, 0]
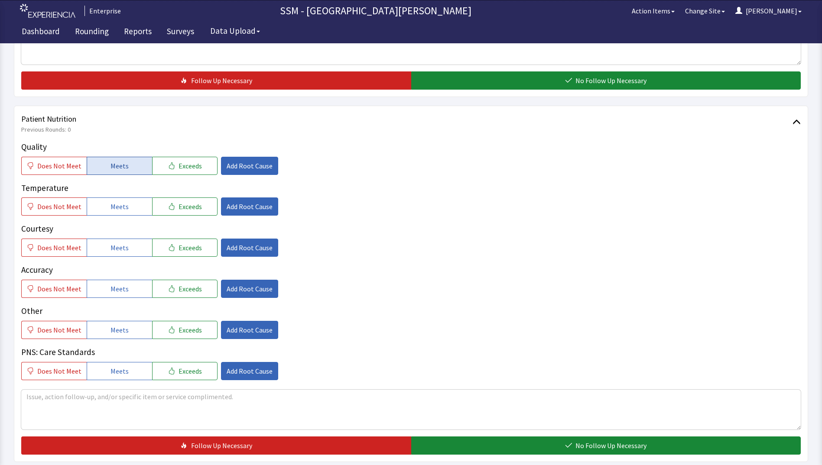
click at [122, 165] on span "Meets" at bounding box center [119, 166] width 18 height 10
click at [133, 216] on div "Quality Does Not Meet Meets Exceeds Add Root Cause Temperature Does Not Meet Me…" at bounding box center [410, 261] width 779 height 240
click at [134, 209] on button "Meets" at bounding box center [119, 207] width 65 height 18
click at [138, 252] on button "Meets" at bounding box center [119, 248] width 65 height 18
click at [130, 293] on button "Meets" at bounding box center [119, 289] width 65 height 18
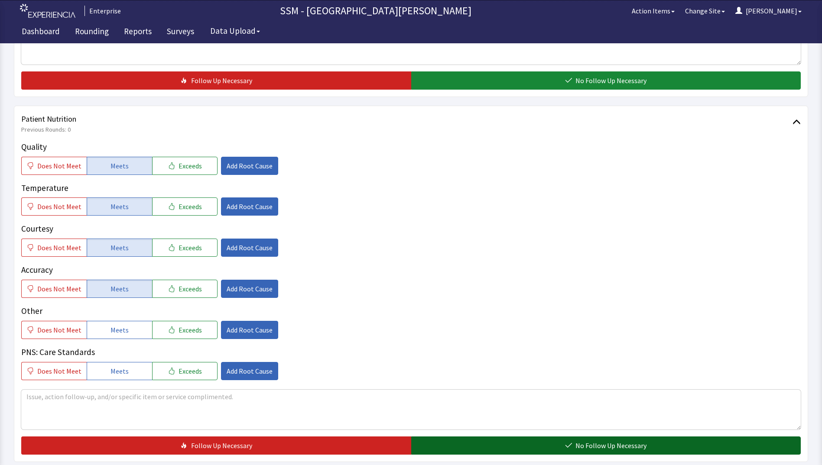
click at [521, 443] on button "No Follow Up Necessary" at bounding box center [606, 446] width 390 height 18
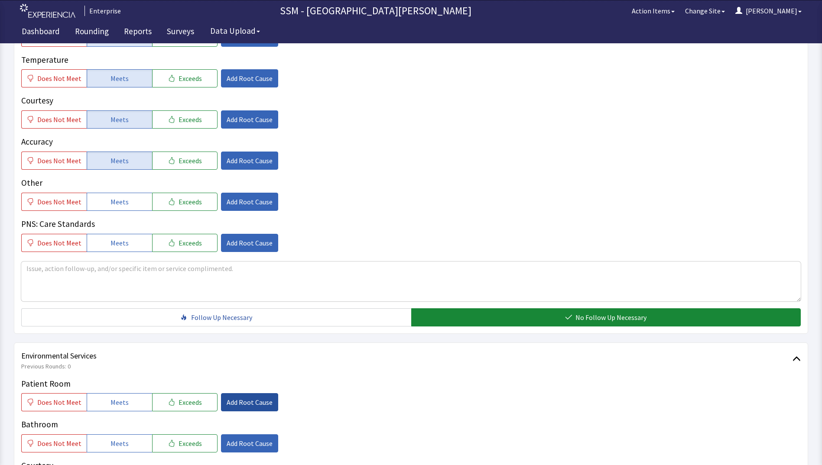
scroll to position [650, 0]
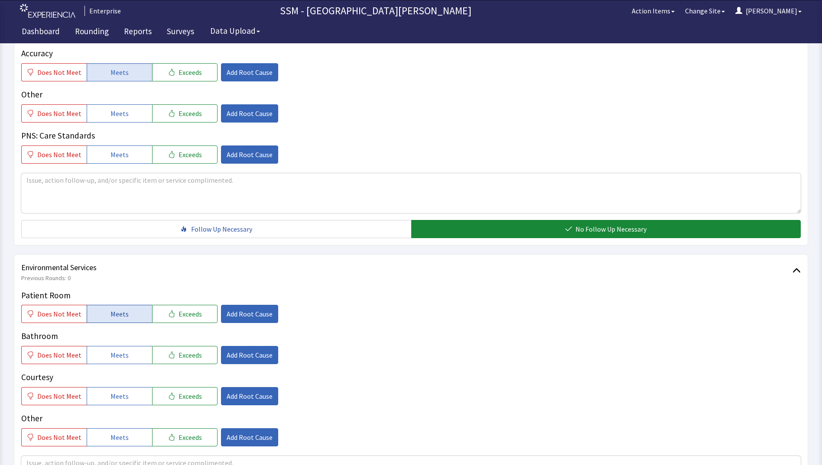
click at [121, 313] on span "Meets" at bounding box center [119, 314] width 18 height 10
click at [128, 359] on button "Meets" at bounding box center [119, 355] width 65 height 18
click at [124, 395] on span "Meets" at bounding box center [119, 396] width 18 height 10
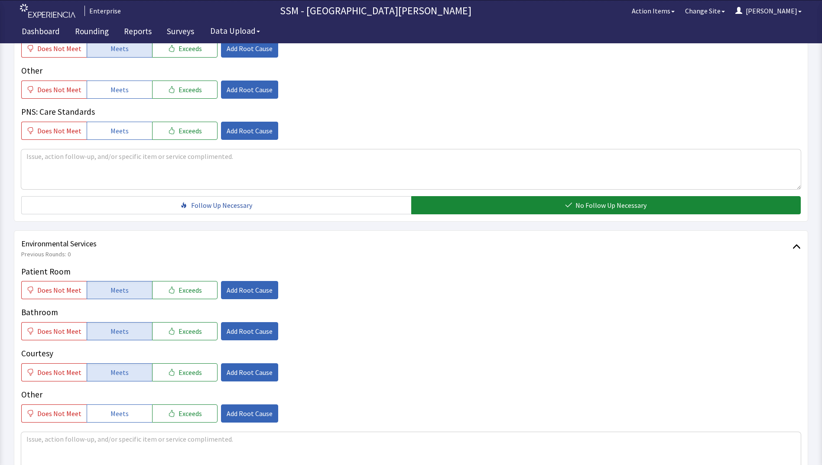
scroll to position [797, 0]
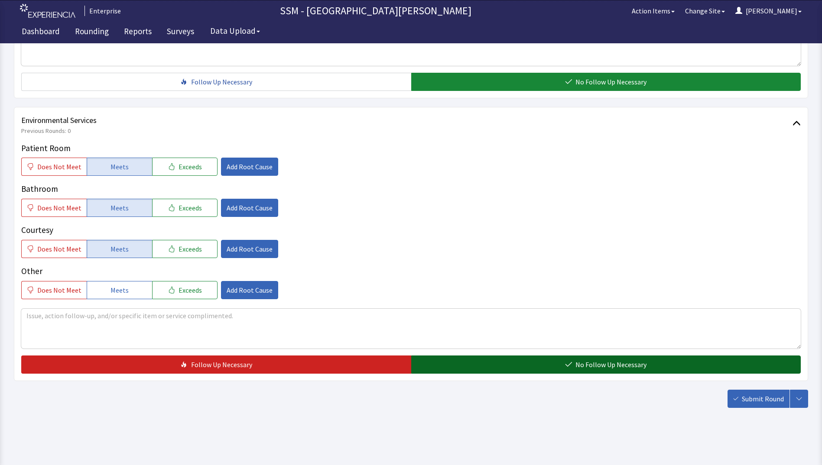
click at [607, 363] on span "No Follow Up Necessary" at bounding box center [610, 365] width 71 height 10
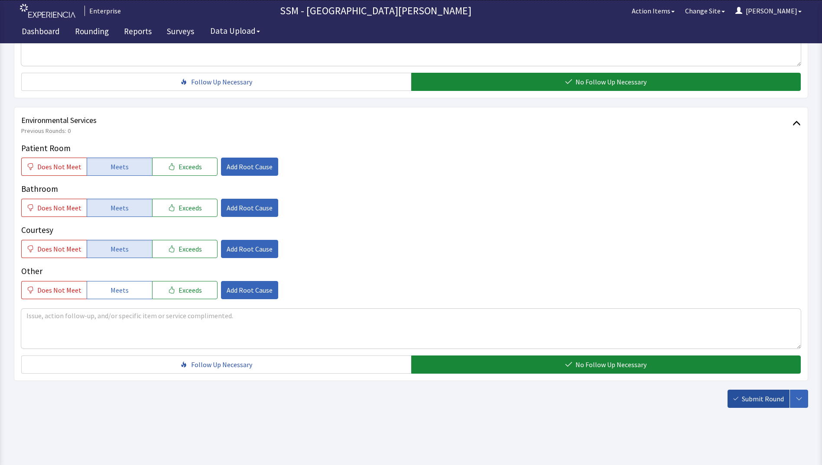
click at [754, 395] on span "Submit Round" at bounding box center [763, 399] width 42 height 10
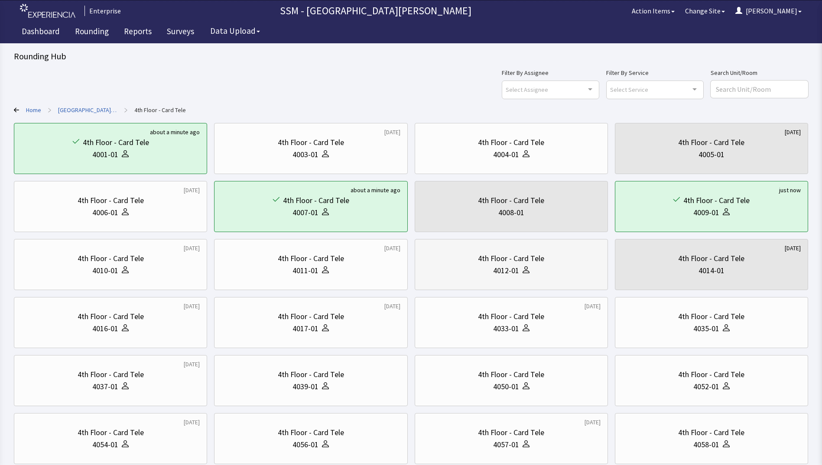
click at [461, 282] on div "4th Floor - Card Tele 4012-01" at bounding box center [511, 265] width 178 height 42
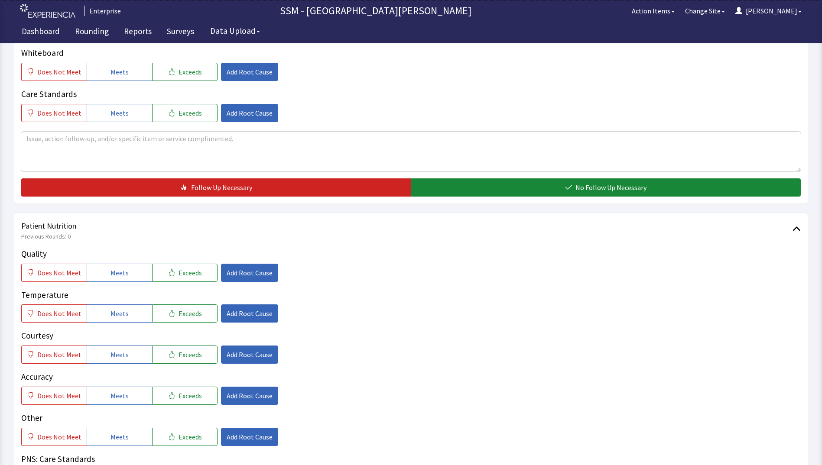
scroll to position [433, 0]
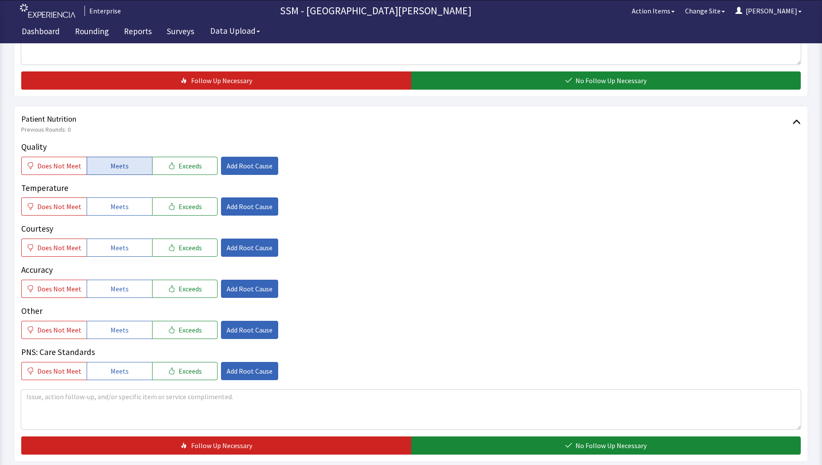
click at [110, 169] on span "Meets" at bounding box center [119, 166] width 18 height 10
click at [107, 211] on button "Meets" at bounding box center [119, 207] width 65 height 18
click at [112, 251] on span "Meets" at bounding box center [119, 248] width 18 height 10
click at [117, 292] on span "Meets" at bounding box center [119, 289] width 18 height 10
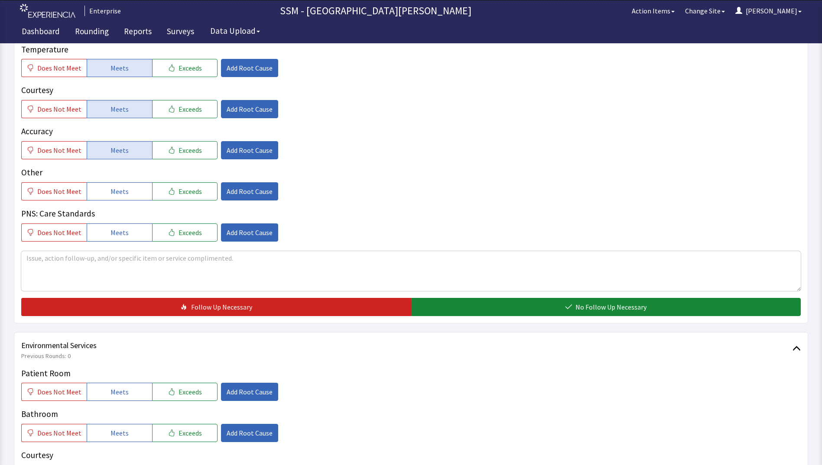
scroll to position [606, 0]
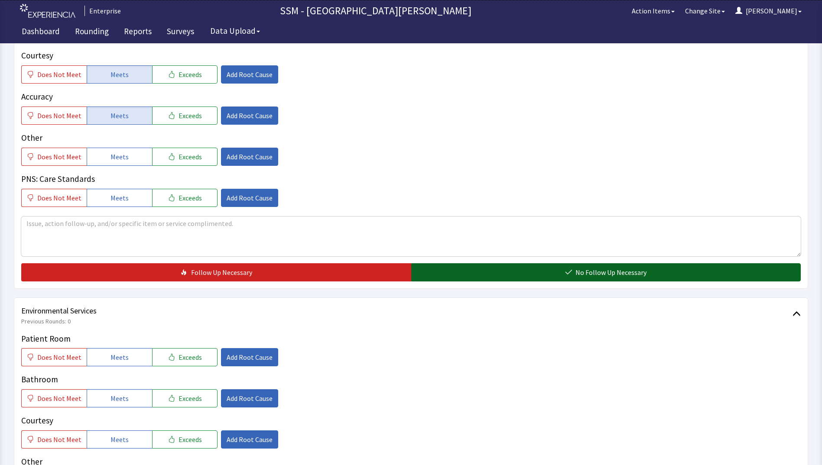
click at [496, 281] on button "No Follow Up Necessary" at bounding box center [606, 272] width 390 height 18
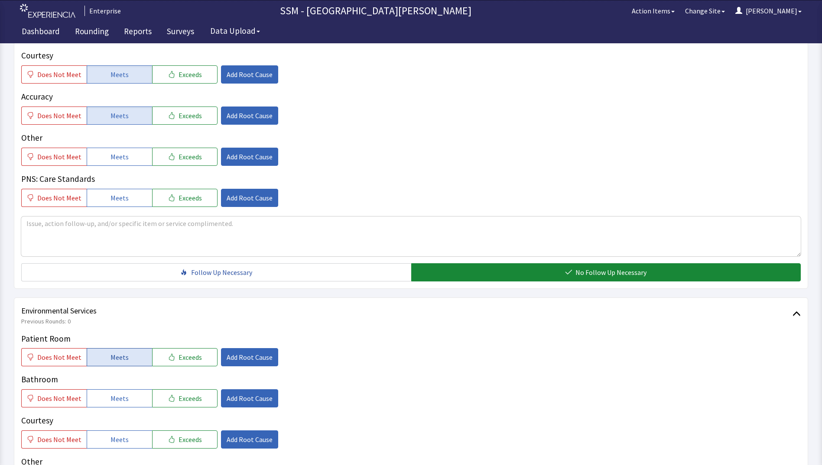
click at [123, 360] on span "Meets" at bounding box center [119, 357] width 18 height 10
drag, startPoint x: 126, startPoint y: 403, endPoint x: 124, endPoint y: 440, distance: 37.3
click at [126, 414] on div "Patient Room Does Not Meet Meets Exceeds Add Root Cause Bathroom Does Not Meet …" at bounding box center [410, 411] width 779 height 157
click at [124, 441] on span "Meets" at bounding box center [119, 439] width 18 height 10
click at [117, 397] on span "Meets" at bounding box center [119, 398] width 18 height 10
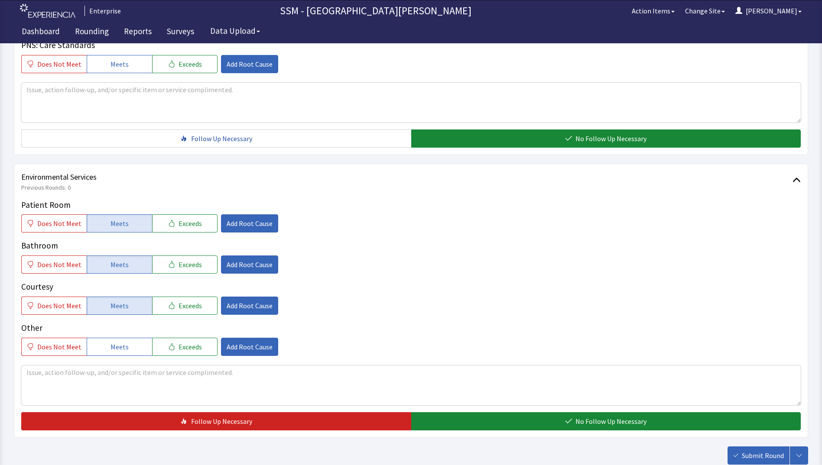
scroll to position [797, 0]
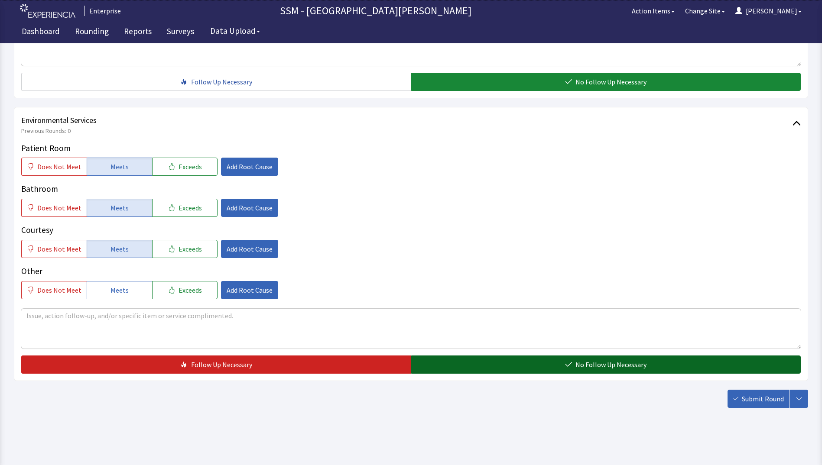
click at [473, 368] on button "No Follow Up Necessary" at bounding box center [606, 365] width 390 height 18
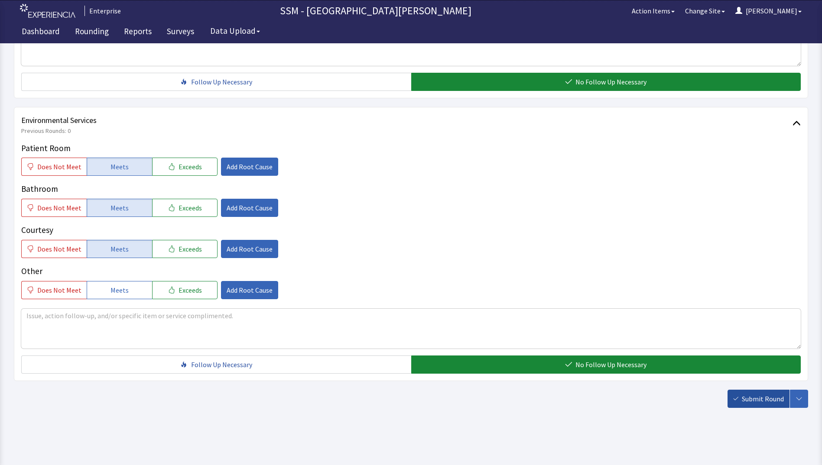
click at [759, 403] on span "Submit Round" at bounding box center [763, 399] width 42 height 10
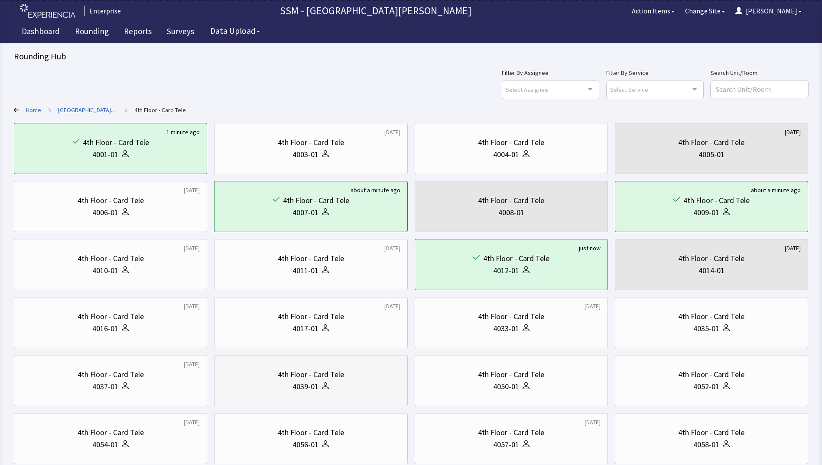
click at [363, 389] on div "4039-01" at bounding box center [310, 387] width 178 height 12
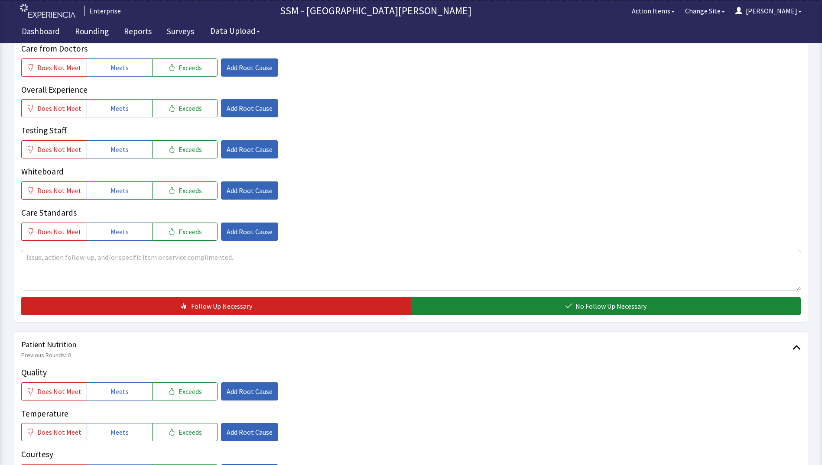
scroll to position [347, 0]
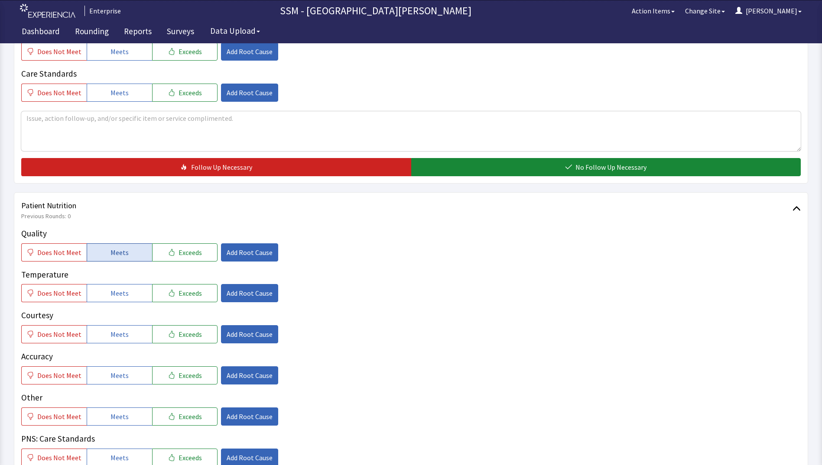
click at [105, 249] on button "Meets" at bounding box center [119, 252] width 65 height 18
drag, startPoint x: 114, startPoint y: 298, endPoint x: 130, endPoint y: 325, distance: 31.4
click at [115, 299] on button "Meets" at bounding box center [119, 293] width 65 height 18
click at [129, 332] on button "Meets" at bounding box center [119, 334] width 65 height 18
drag, startPoint x: 134, startPoint y: 379, endPoint x: 166, endPoint y: 380, distance: 31.6
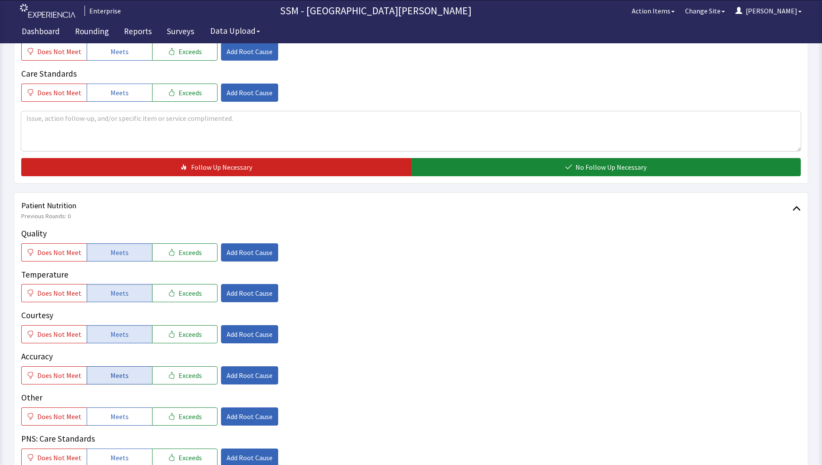
click at [135, 380] on button "Meets" at bounding box center [119, 375] width 65 height 18
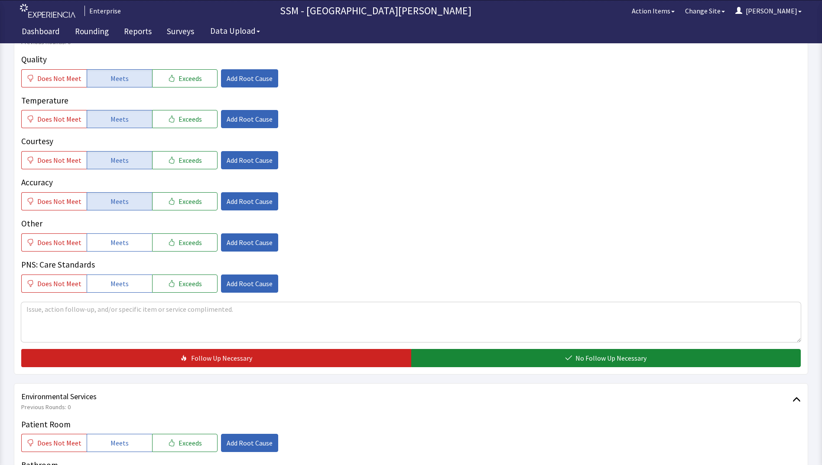
scroll to position [563, 0]
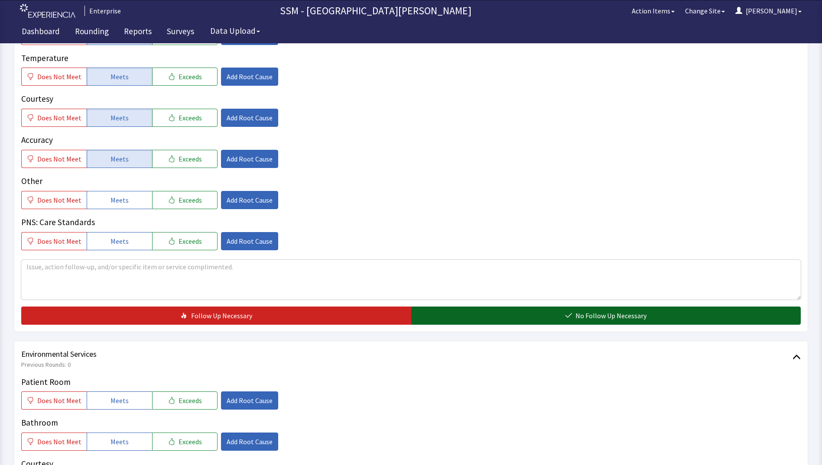
click at [464, 315] on button "No Follow Up Necessary" at bounding box center [606, 316] width 390 height 18
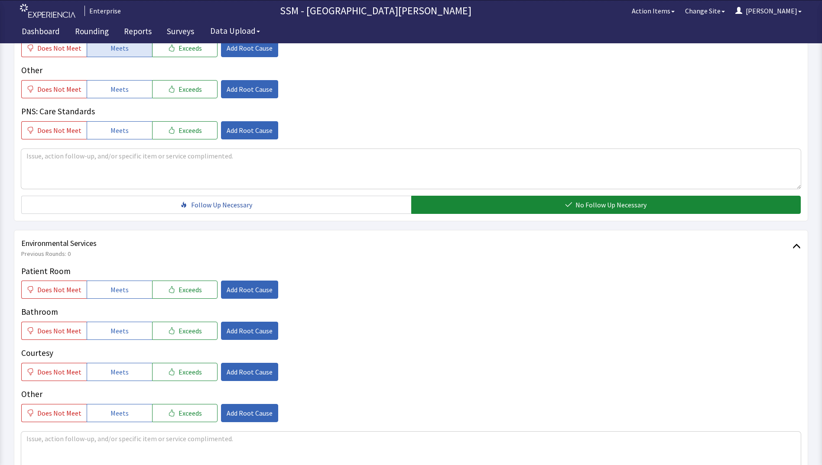
scroll to position [797, 0]
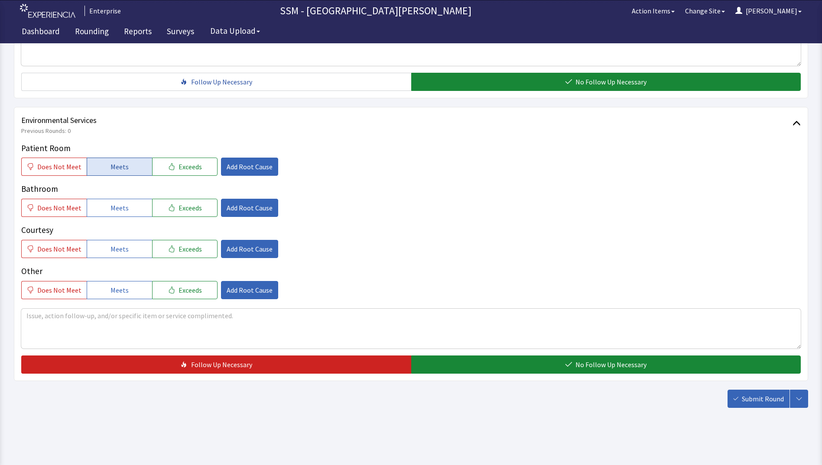
click at [124, 172] on button "Meets" at bounding box center [119, 167] width 65 height 18
click at [123, 212] on span "Meets" at bounding box center [119, 208] width 18 height 10
click at [124, 256] on button "Meets" at bounding box center [119, 249] width 65 height 18
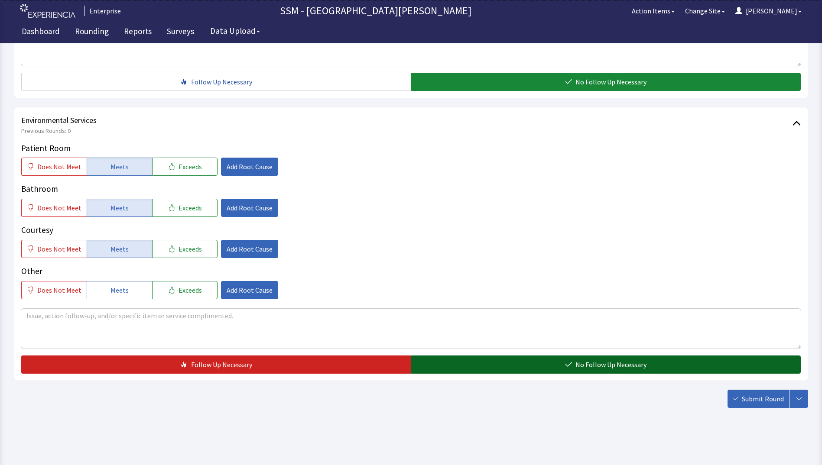
click at [467, 367] on button "No Follow Up Necessary" at bounding box center [606, 365] width 390 height 18
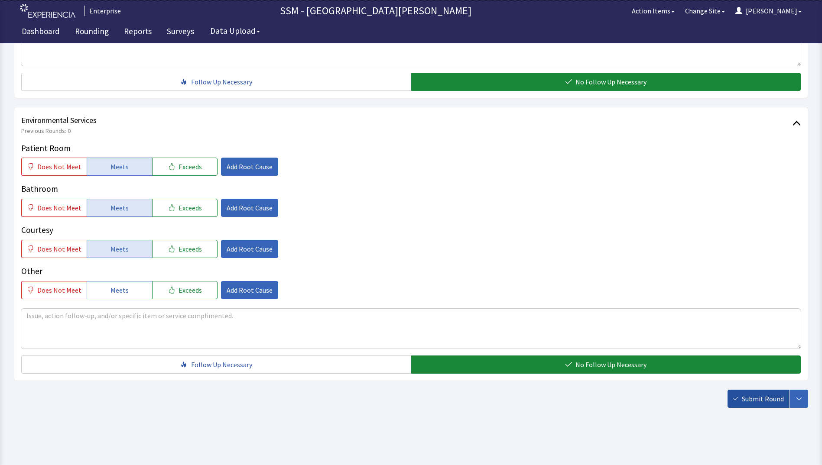
click at [753, 402] on span "Submit Round" at bounding box center [763, 399] width 42 height 10
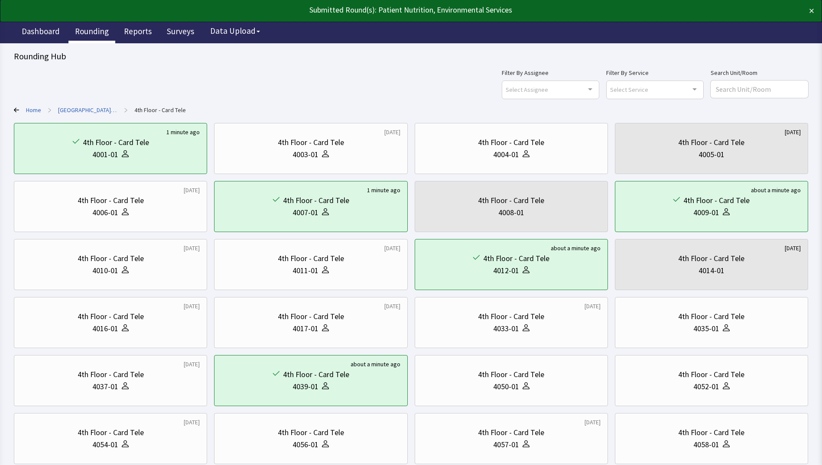
click at [95, 34] on link "Rounding" at bounding box center [91, 33] width 47 height 22
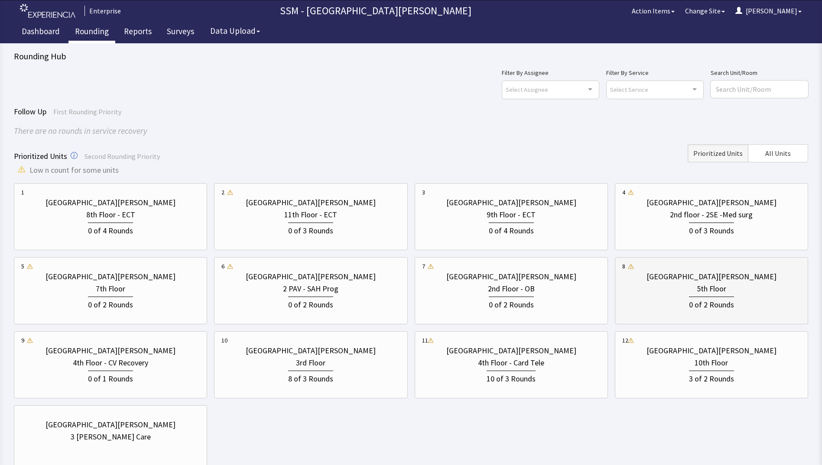
click at [698, 305] on div "0 of 2 Rounds" at bounding box center [711, 304] width 45 height 14
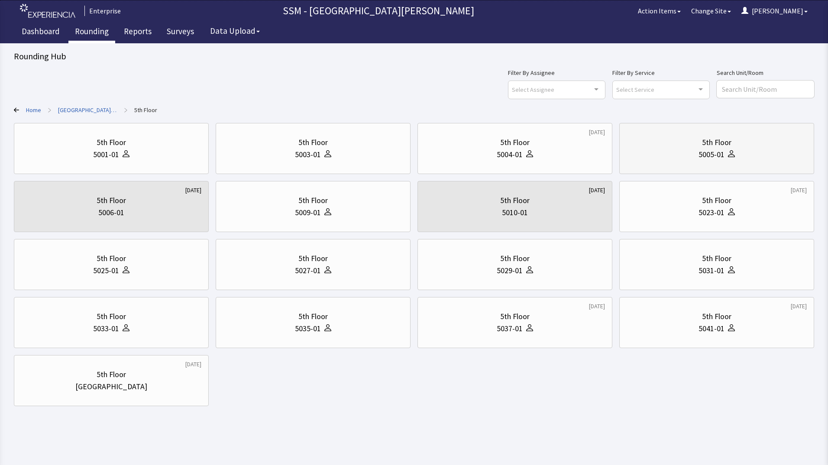
click at [733, 157] on div at bounding box center [730, 155] width 10 height 12
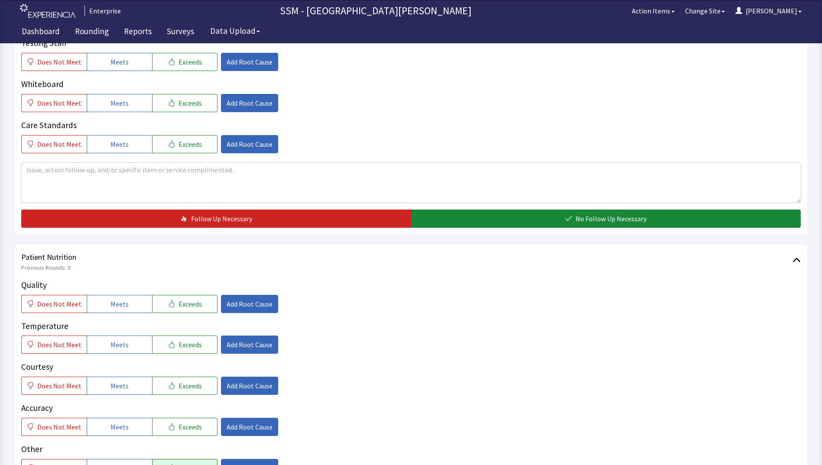
scroll to position [390, 0]
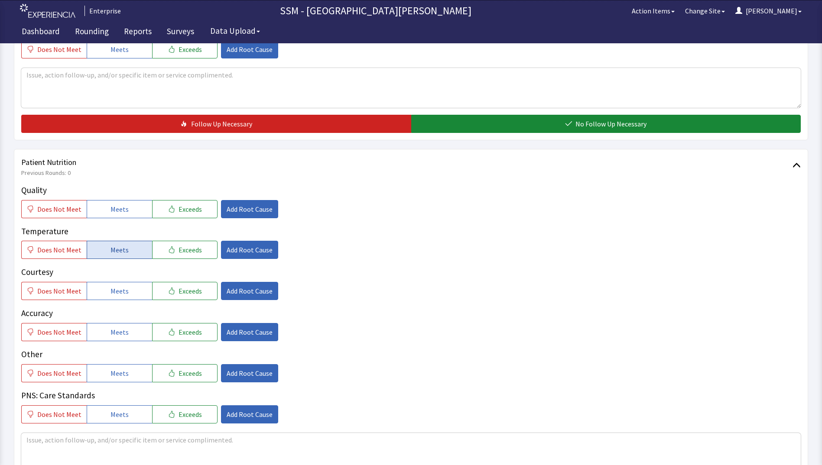
click at [117, 255] on span "Meets" at bounding box center [119, 250] width 18 height 10
click at [124, 295] on span "Meets" at bounding box center [119, 291] width 18 height 10
click at [115, 214] on button "Meets" at bounding box center [119, 209] width 65 height 18
click at [124, 334] on span "Meets" at bounding box center [119, 332] width 18 height 10
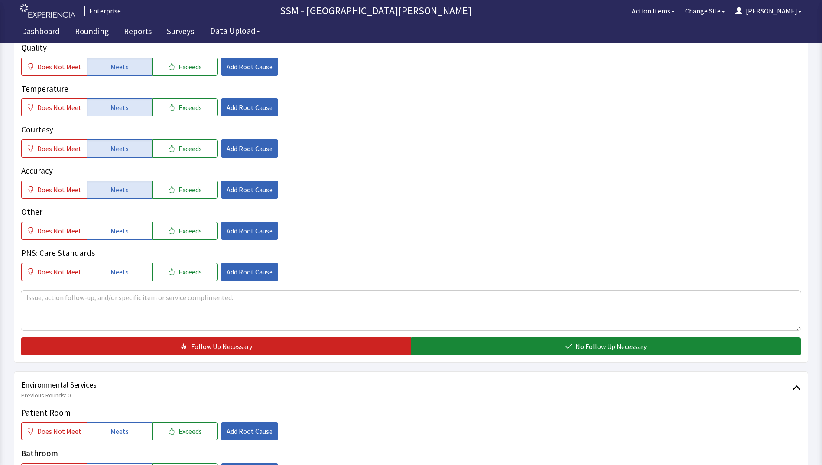
scroll to position [606, 0]
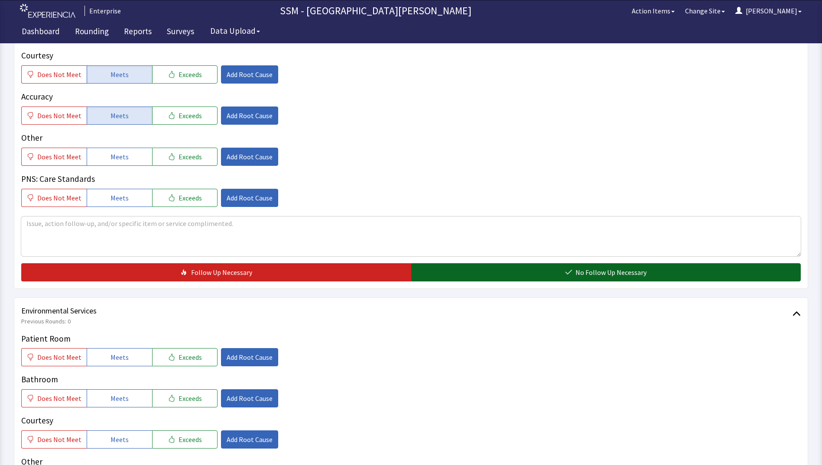
click at [520, 272] on button "No Follow Up Necessary" at bounding box center [606, 272] width 390 height 18
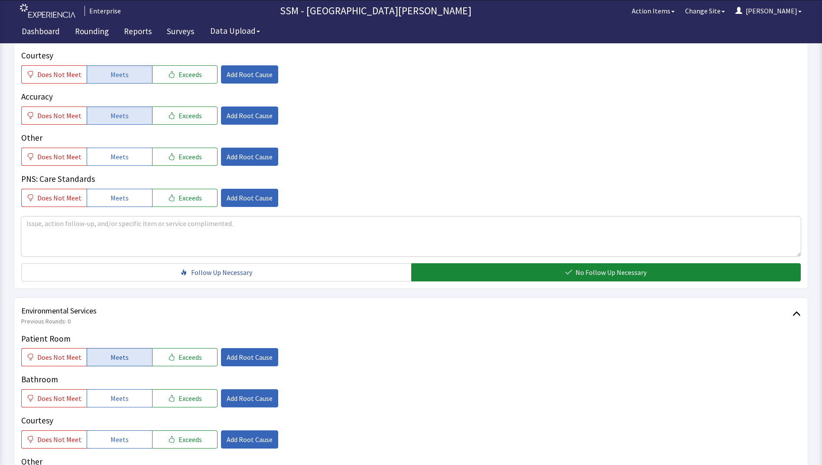
click at [123, 349] on button "Meets" at bounding box center [119, 357] width 65 height 18
click at [124, 398] on span "Meets" at bounding box center [119, 398] width 18 height 10
click at [126, 436] on button "Meets" at bounding box center [119, 440] width 65 height 18
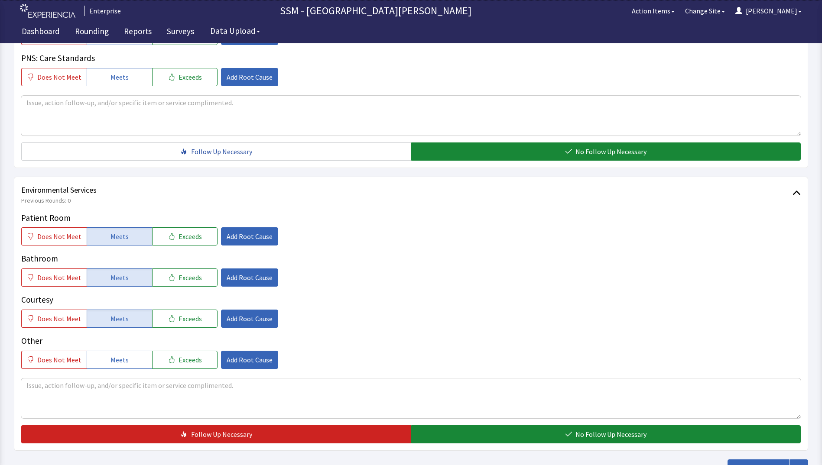
scroll to position [797, 0]
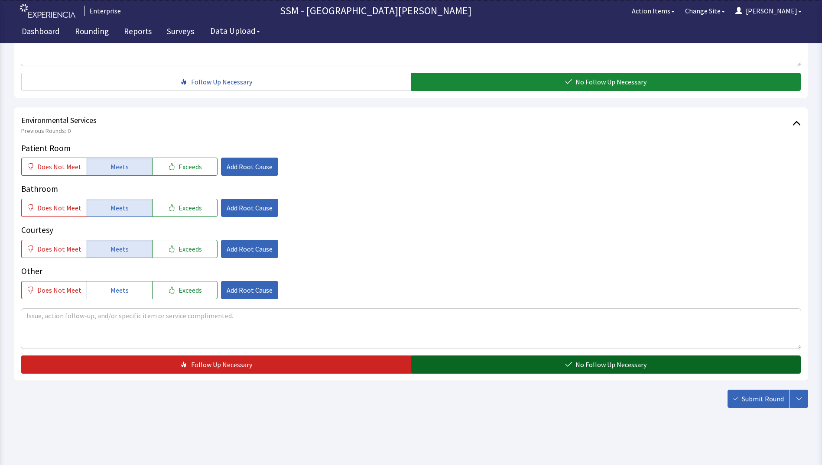
click at [673, 373] on button "No Follow Up Necessary" at bounding box center [606, 365] width 390 height 18
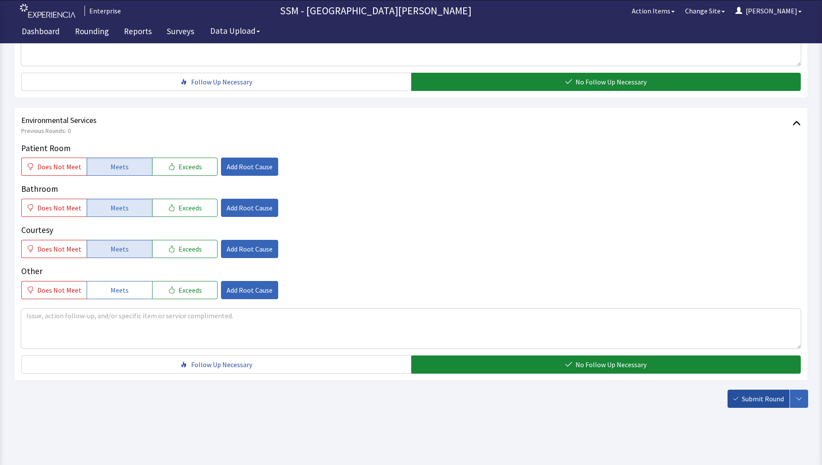
click at [767, 398] on span "Submit Round" at bounding box center [763, 399] width 42 height 10
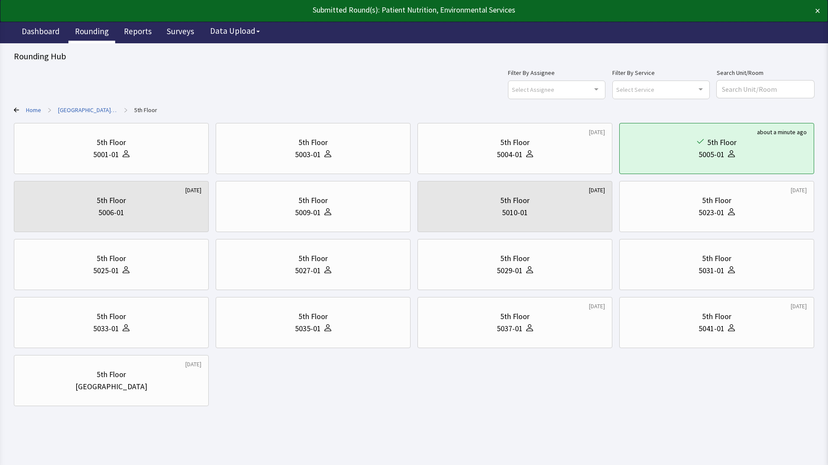
click at [81, 30] on link "Rounding" at bounding box center [91, 33] width 47 height 22
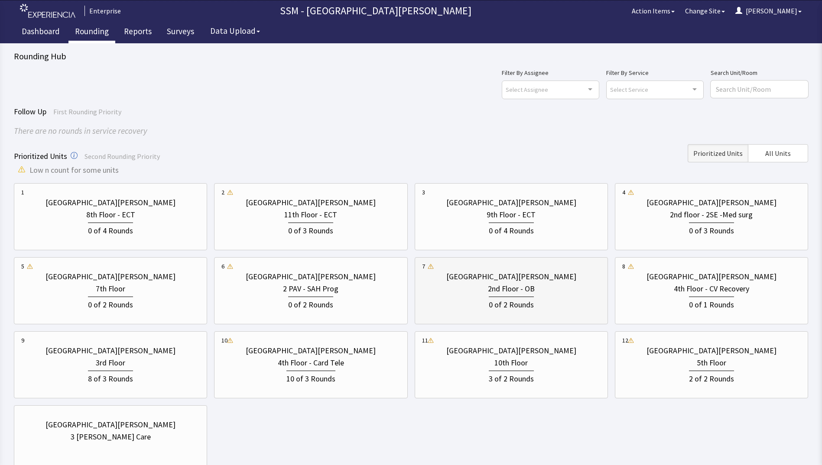
click at [497, 284] on div "2nd Floor - OB" at bounding box center [511, 289] width 47 height 12
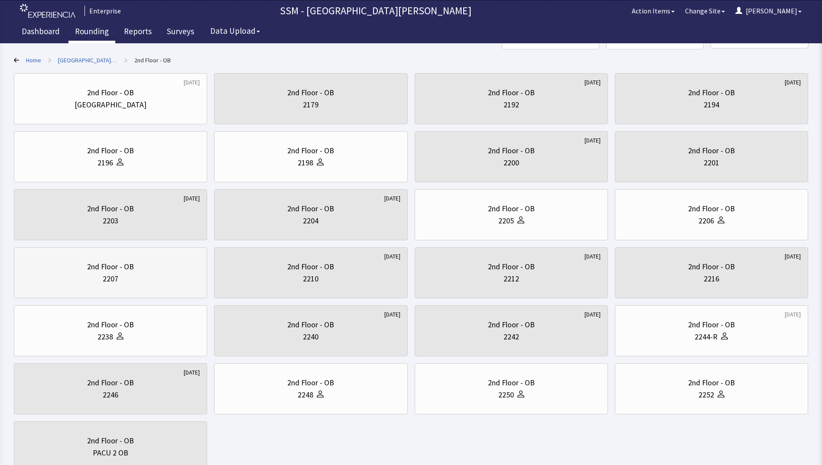
scroll to position [114, 0]
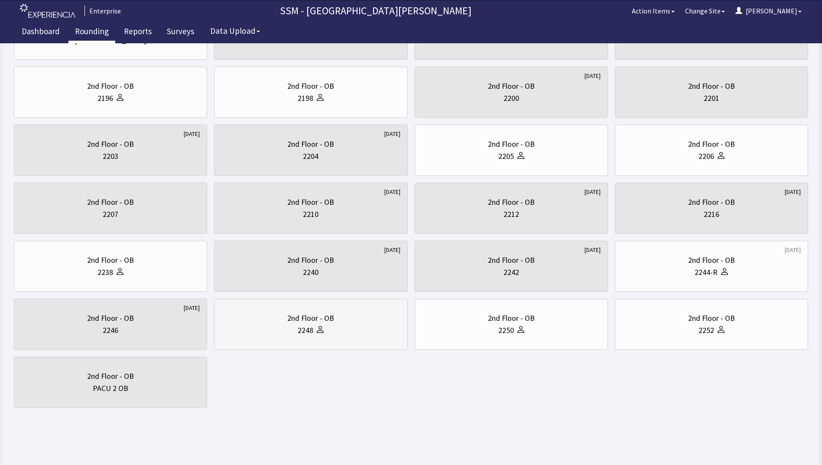
click at [309, 331] on div "2248" at bounding box center [306, 330] width 16 height 12
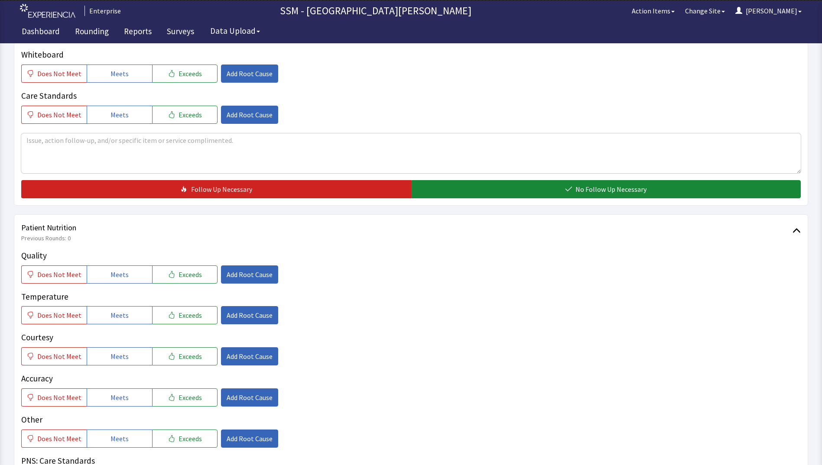
scroll to position [390, 0]
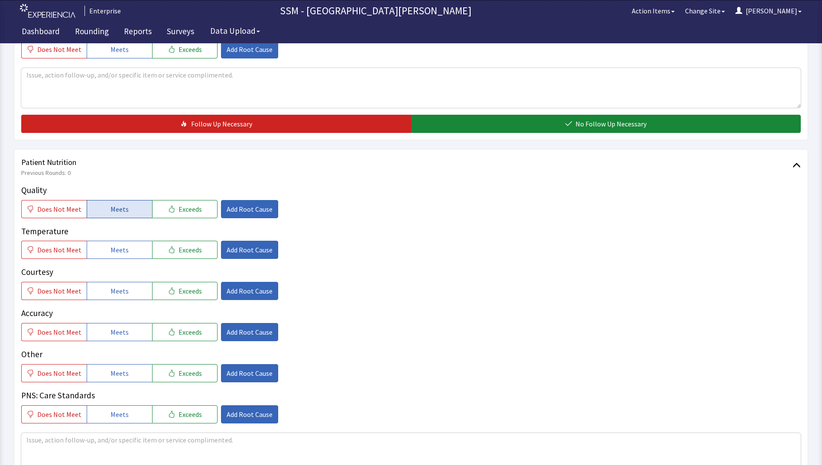
click at [116, 210] on span "Meets" at bounding box center [119, 209] width 18 height 10
click at [115, 246] on span "Meets" at bounding box center [119, 250] width 18 height 10
click at [117, 291] on span "Meets" at bounding box center [119, 291] width 18 height 10
click at [120, 334] on span "Meets" at bounding box center [119, 332] width 18 height 10
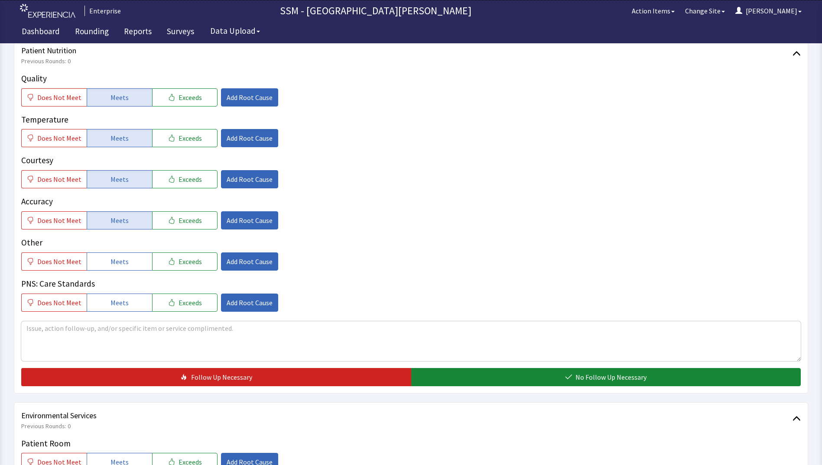
scroll to position [693, 0]
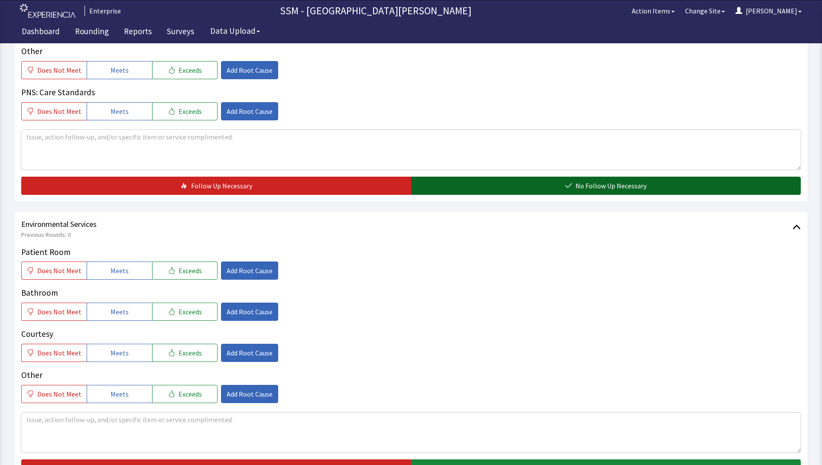
click at [490, 190] on button "No Follow Up Necessary" at bounding box center [606, 186] width 390 height 18
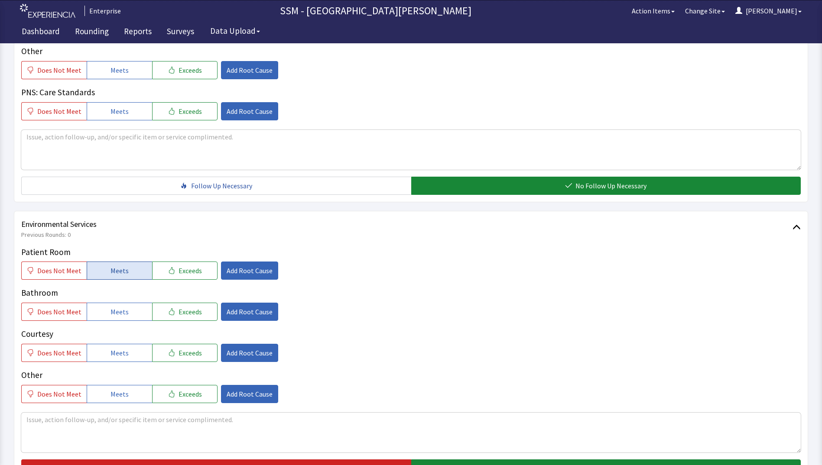
click at [128, 276] on button "Meets" at bounding box center [119, 271] width 65 height 18
drag, startPoint x: 125, startPoint y: 311, endPoint x: 119, endPoint y: 341, distance: 30.9
click at [125, 313] on button "Meets" at bounding box center [119, 312] width 65 height 18
click at [116, 353] on span "Meets" at bounding box center [119, 353] width 18 height 10
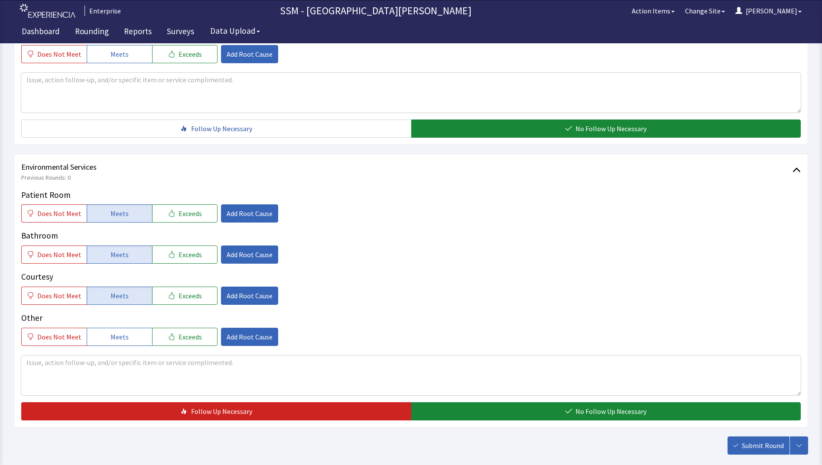
scroll to position [797, 0]
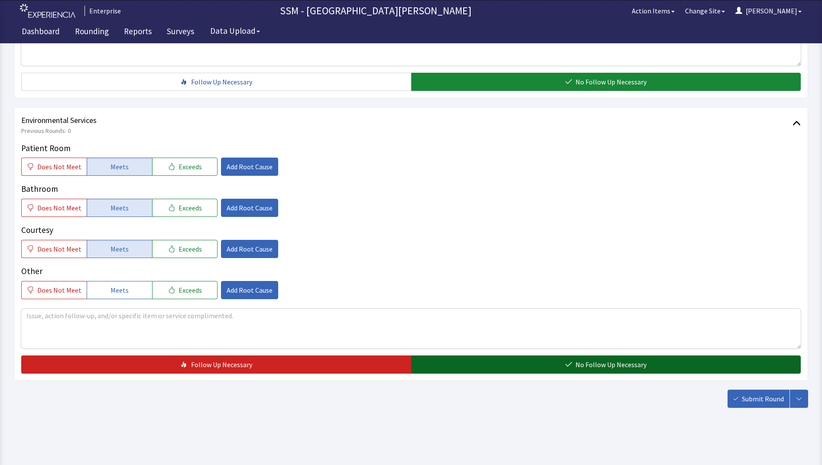
click at [568, 370] on button "No Follow Up Necessary" at bounding box center [606, 365] width 390 height 18
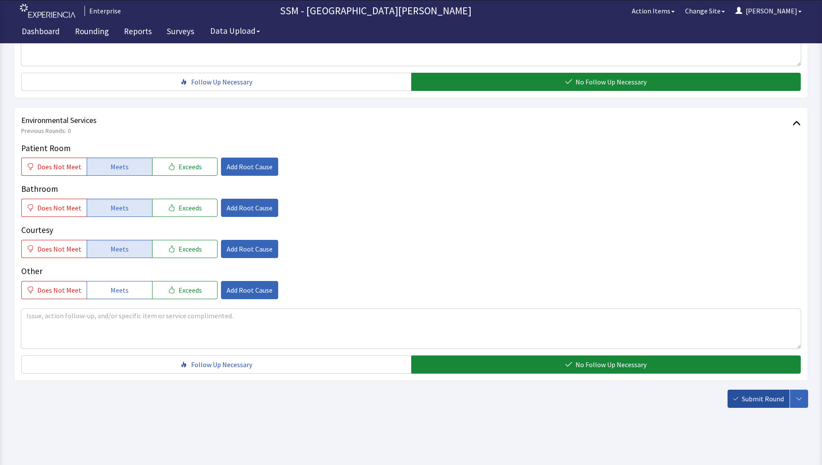
click at [758, 401] on span "Submit Round" at bounding box center [763, 399] width 42 height 10
